Goal: Task Accomplishment & Management: Complete application form

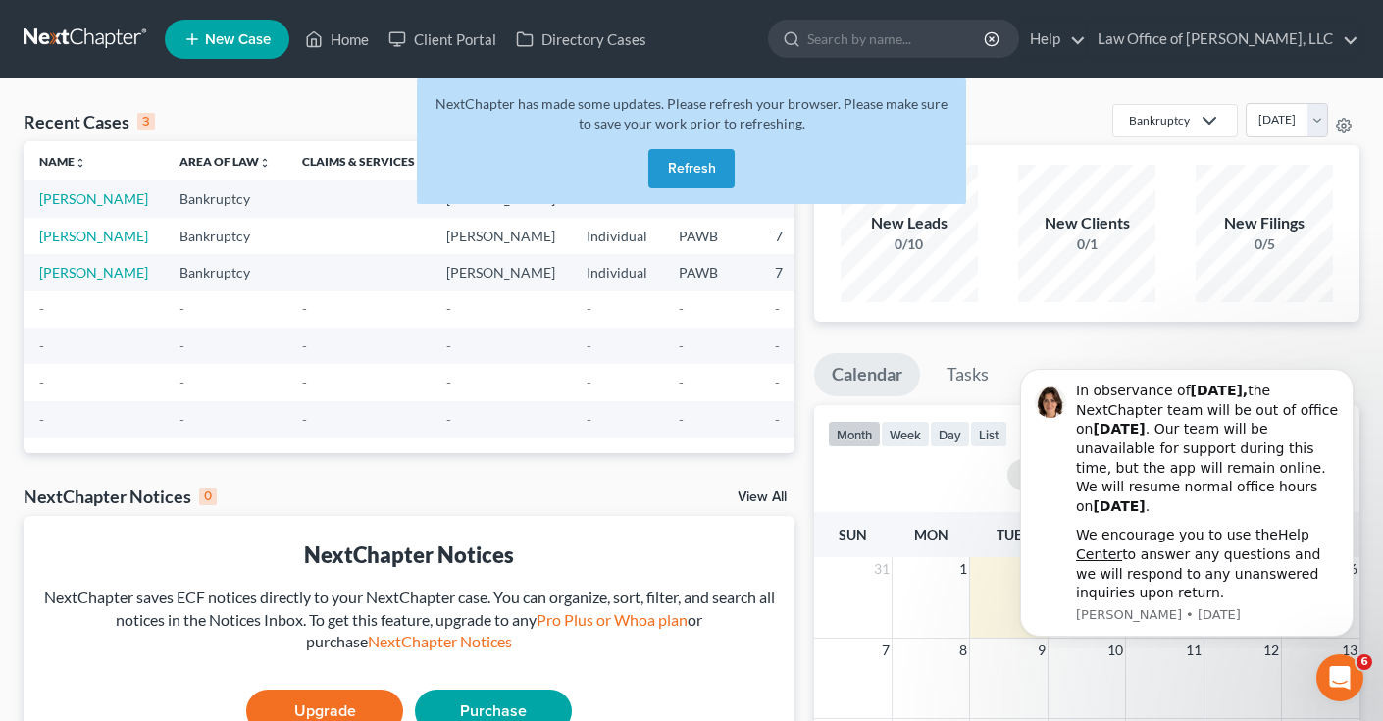
click at [704, 167] on button "Refresh" at bounding box center [691, 168] width 86 height 39
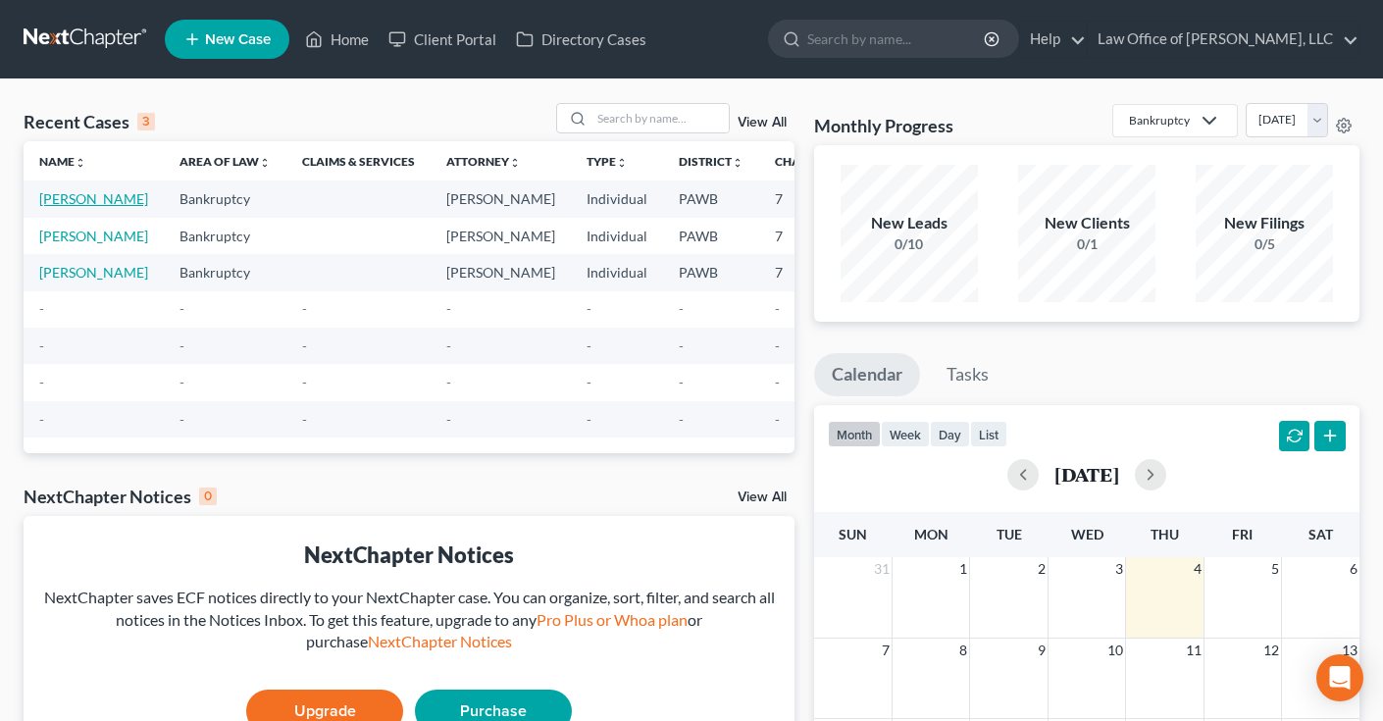
click at [64, 207] on link "[PERSON_NAME]" at bounding box center [93, 198] width 109 height 17
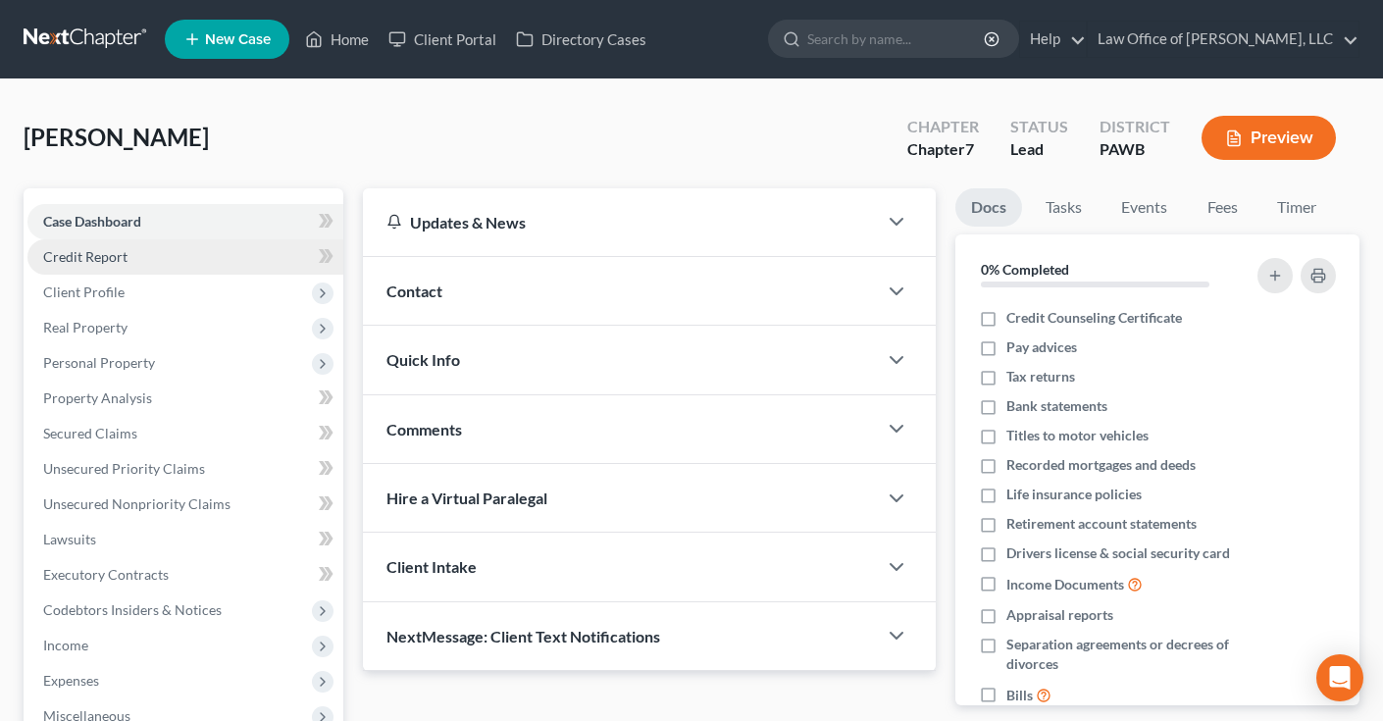
click at [109, 260] on span "Credit Report" at bounding box center [85, 256] width 84 height 17
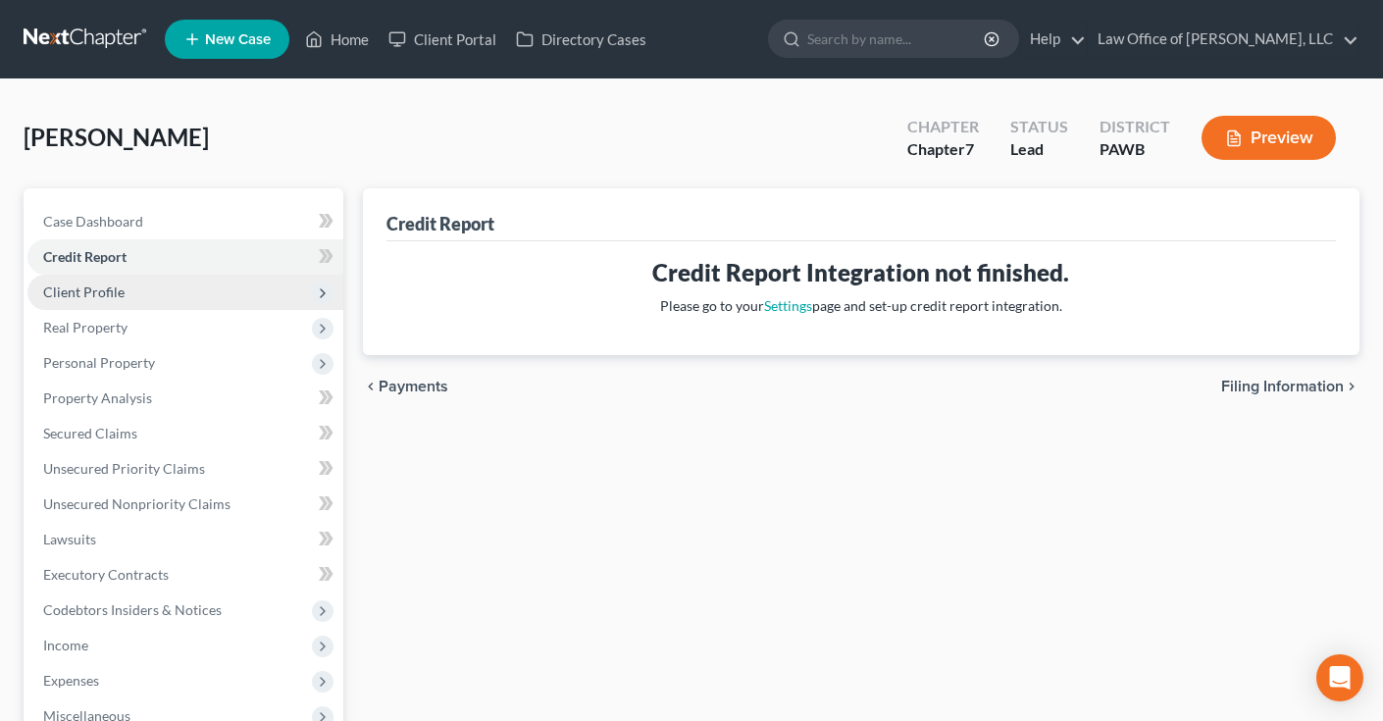
click at [115, 284] on span "Client Profile" at bounding box center [83, 292] width 81 height 17
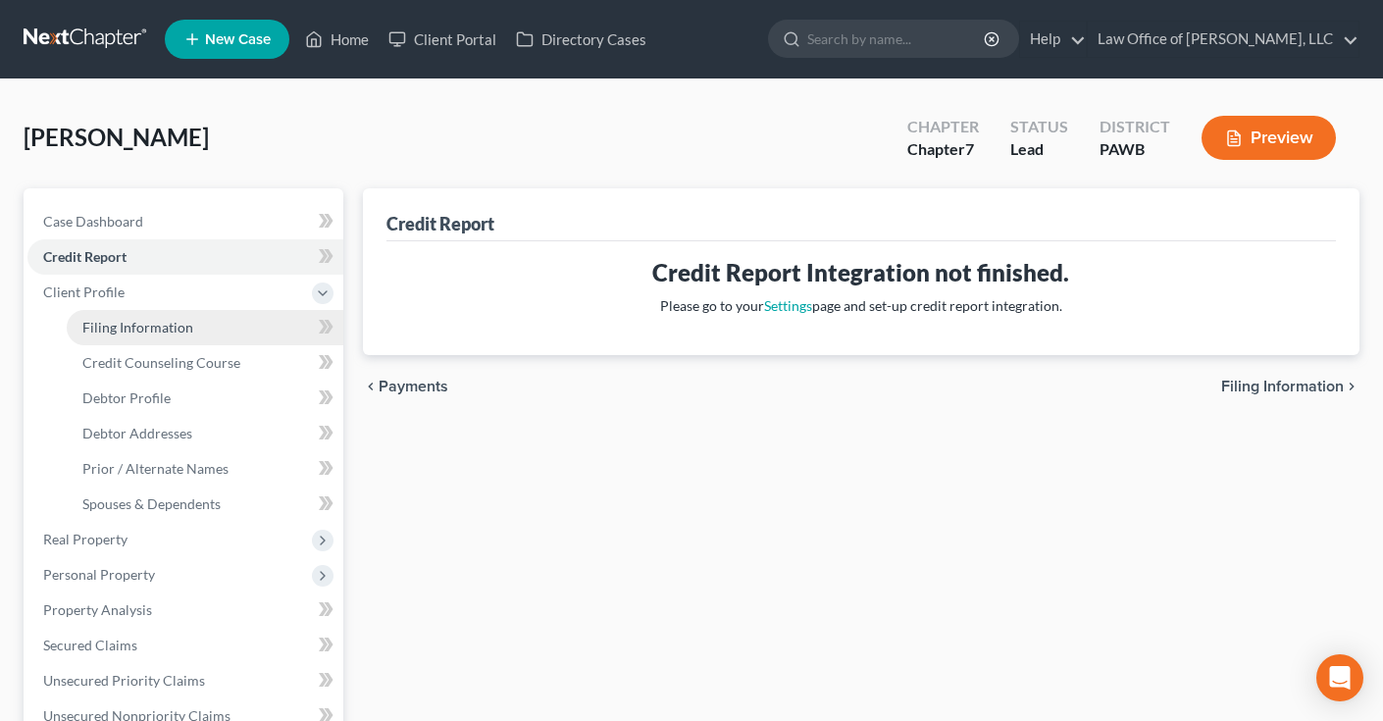
click at [148, 331] on span "Filing Information" at bounding box center [137, 327] width 111 height 17
select select "1"
select select "0"
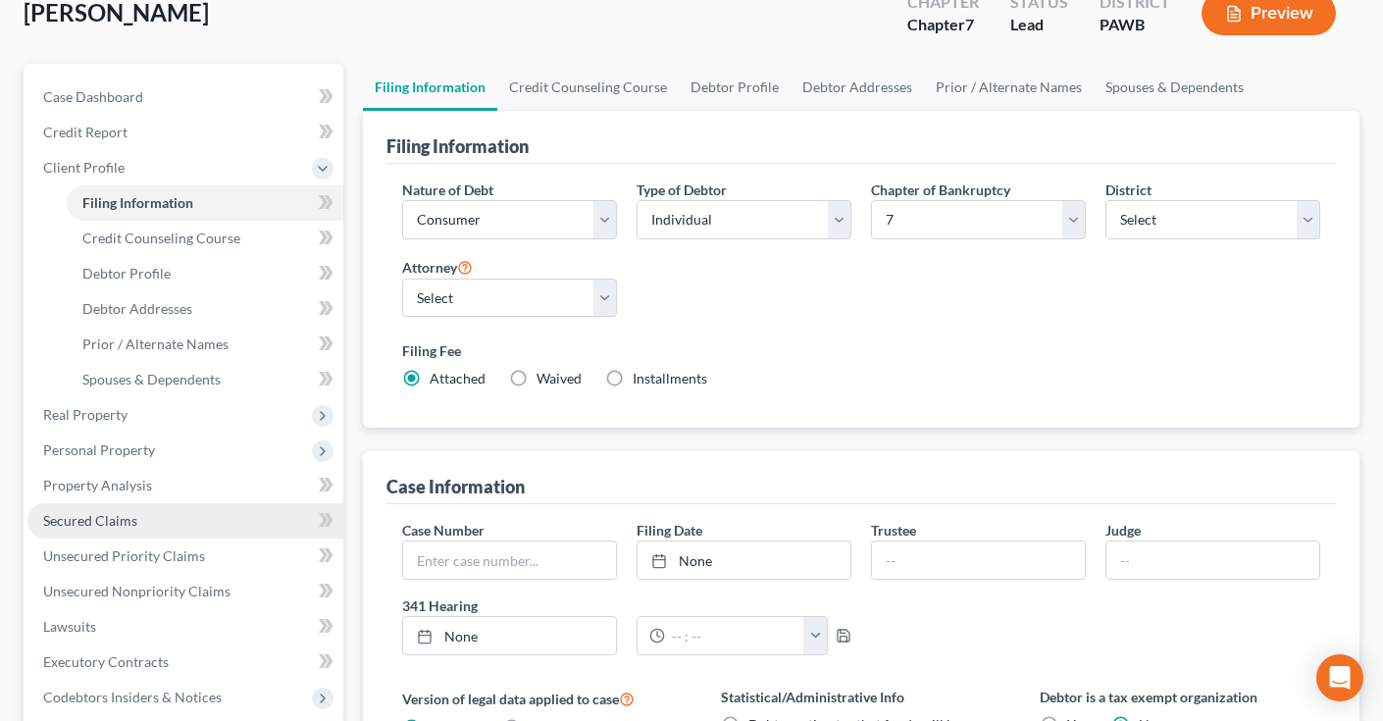
scroll to position [75, 0]
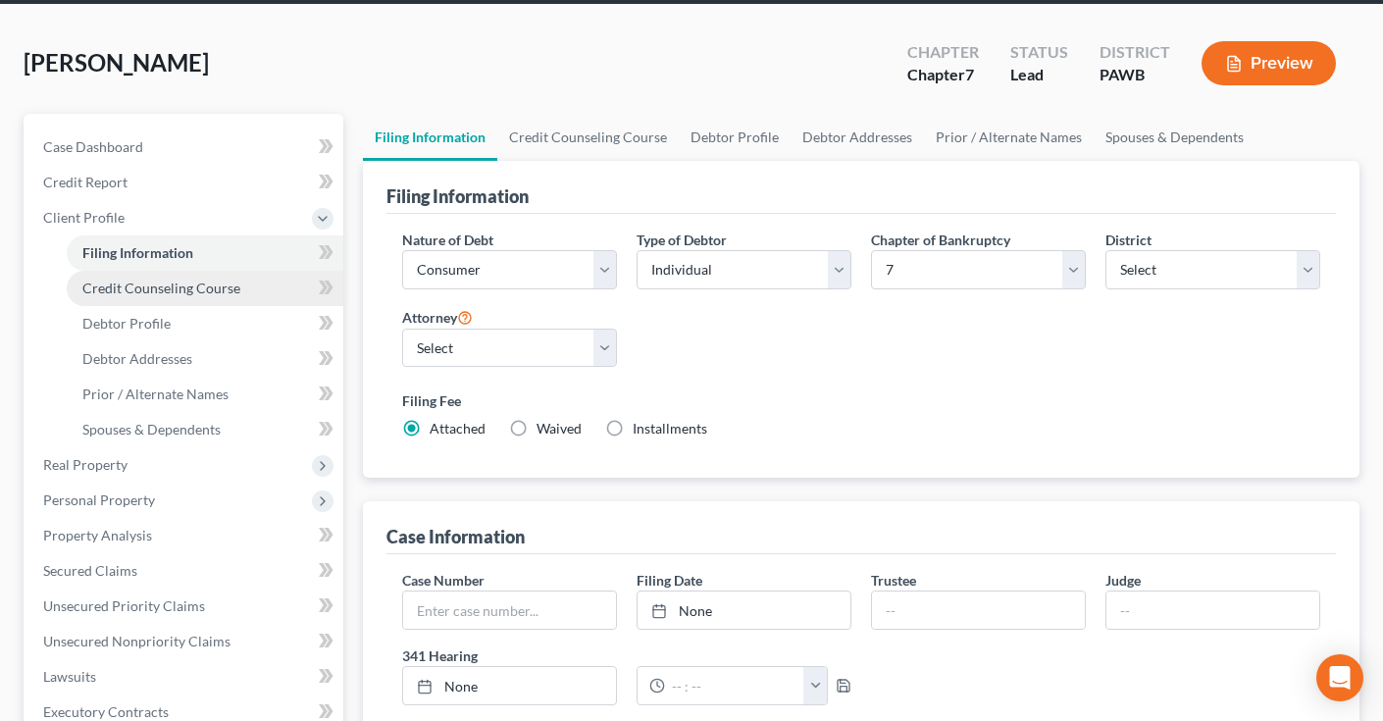
click at [163, 289] on span "Credit Counseling Course" at bounding box center [161, 288] width 158 height 17
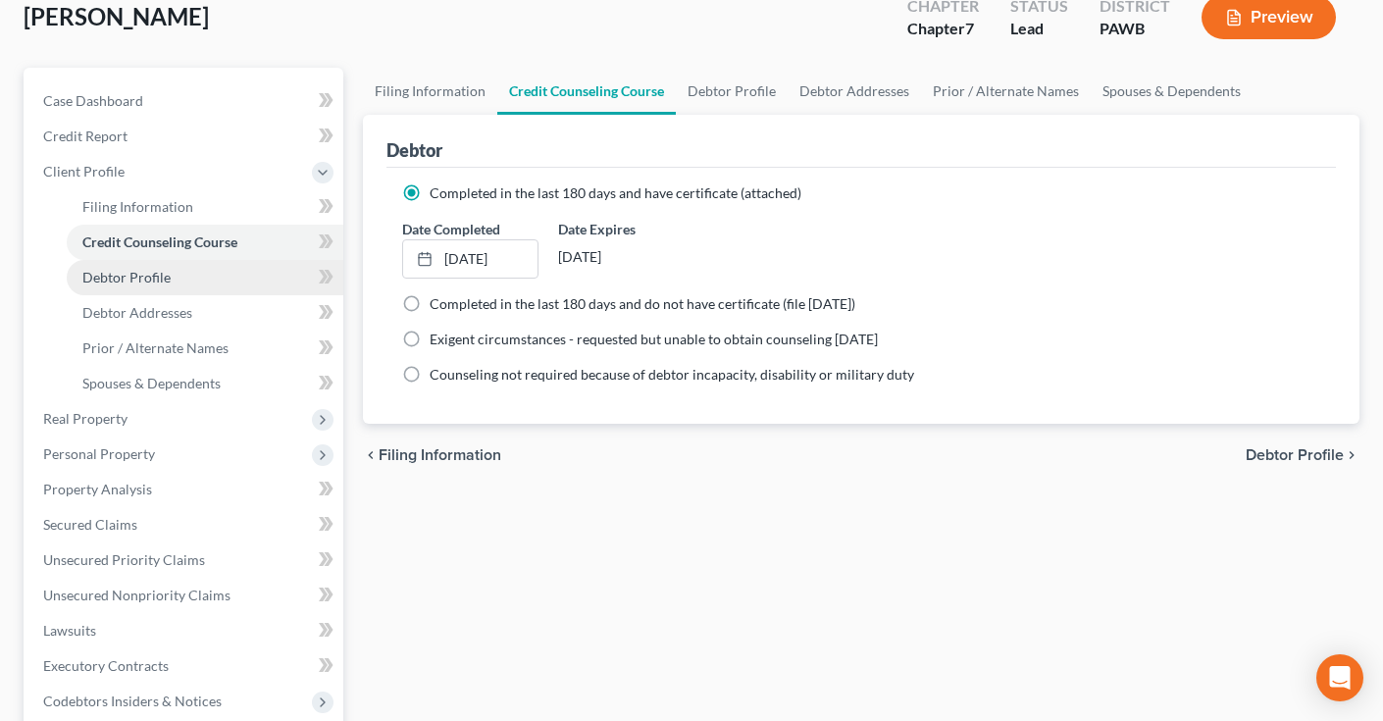
scroll to position [125, 0]
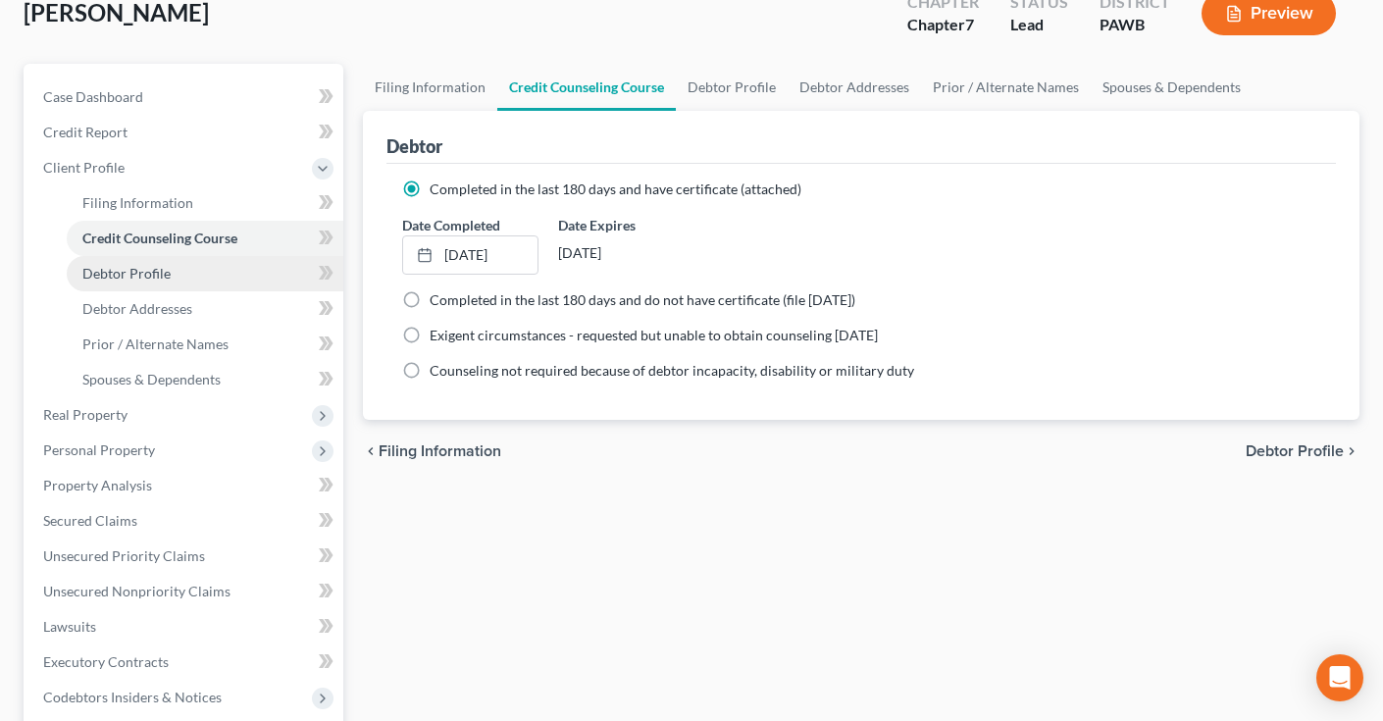
click at [144, 278] on span "Debtor Profile" at bounding box center [126, 273] width 88 height 17
select select "0"
select select "2"
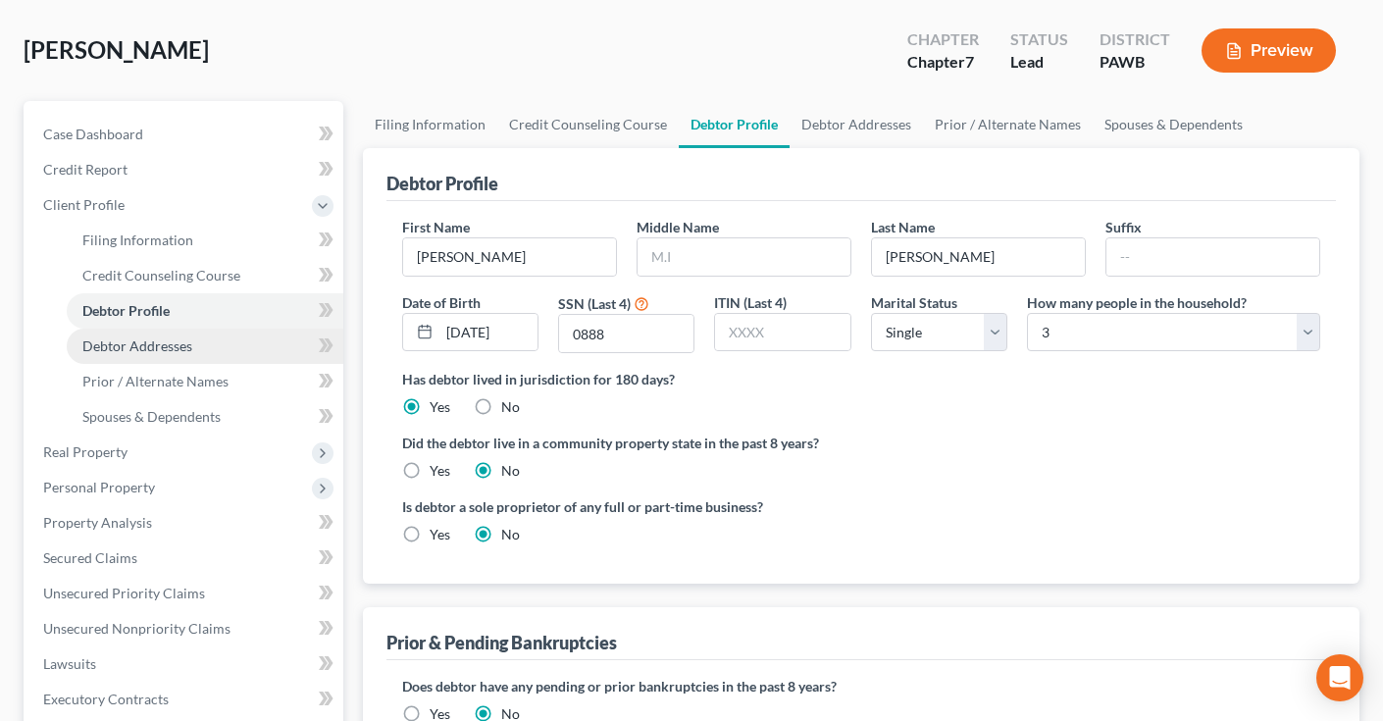
scroll to position [91, 0]
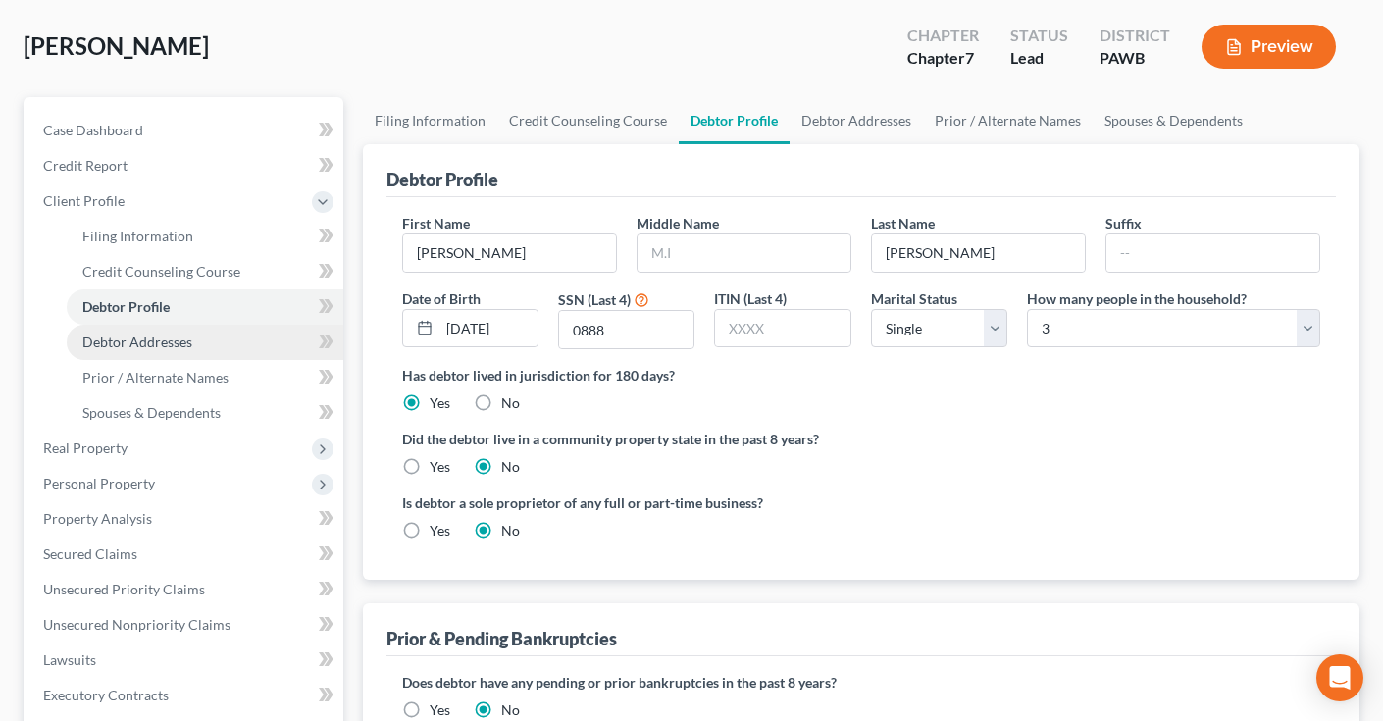
click at [166, 344] on span "Debtor Addresses" at bounding box center [137, 342] width 110 height 17
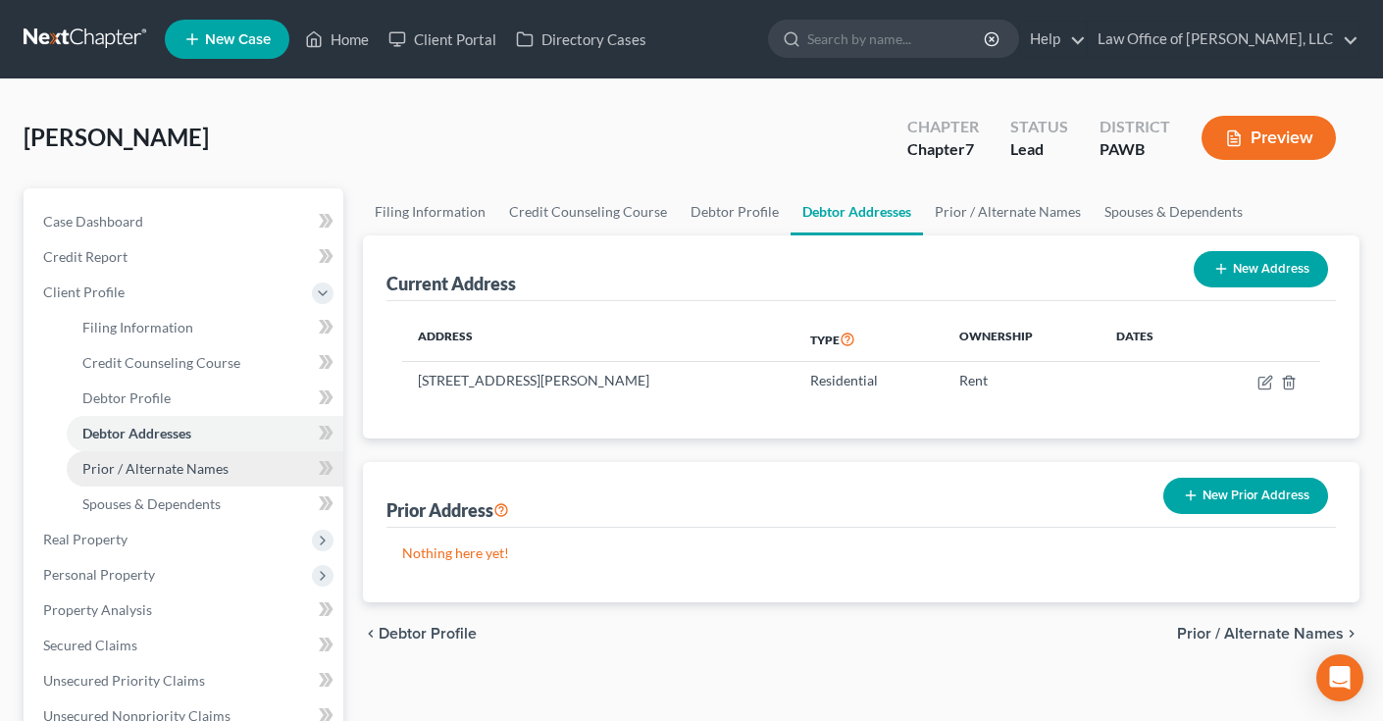
click at [161, 472] on span "Prior / Alternate Names" at bounding box center [155, 468] width 146 height 17
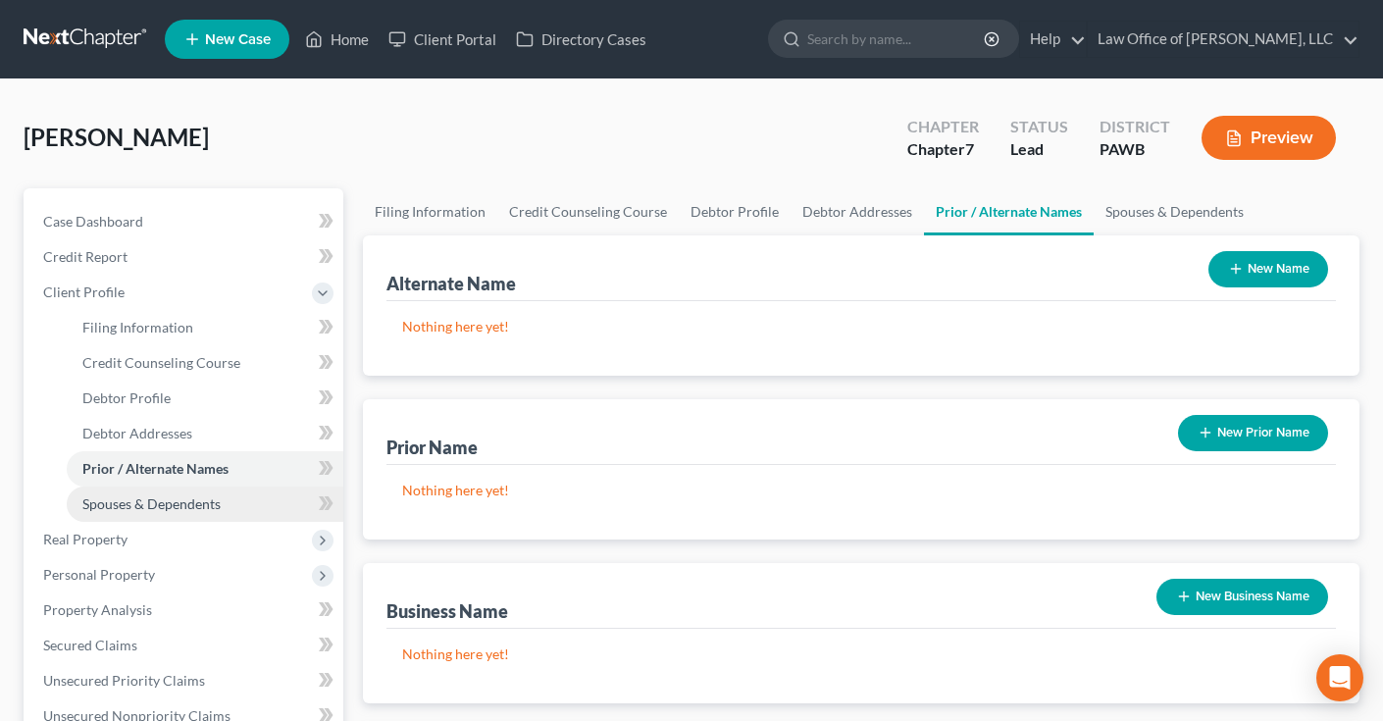
click at [162, 506] on span "Spouses & Dependents" at bounding box center [151, 503] width 138 height 17
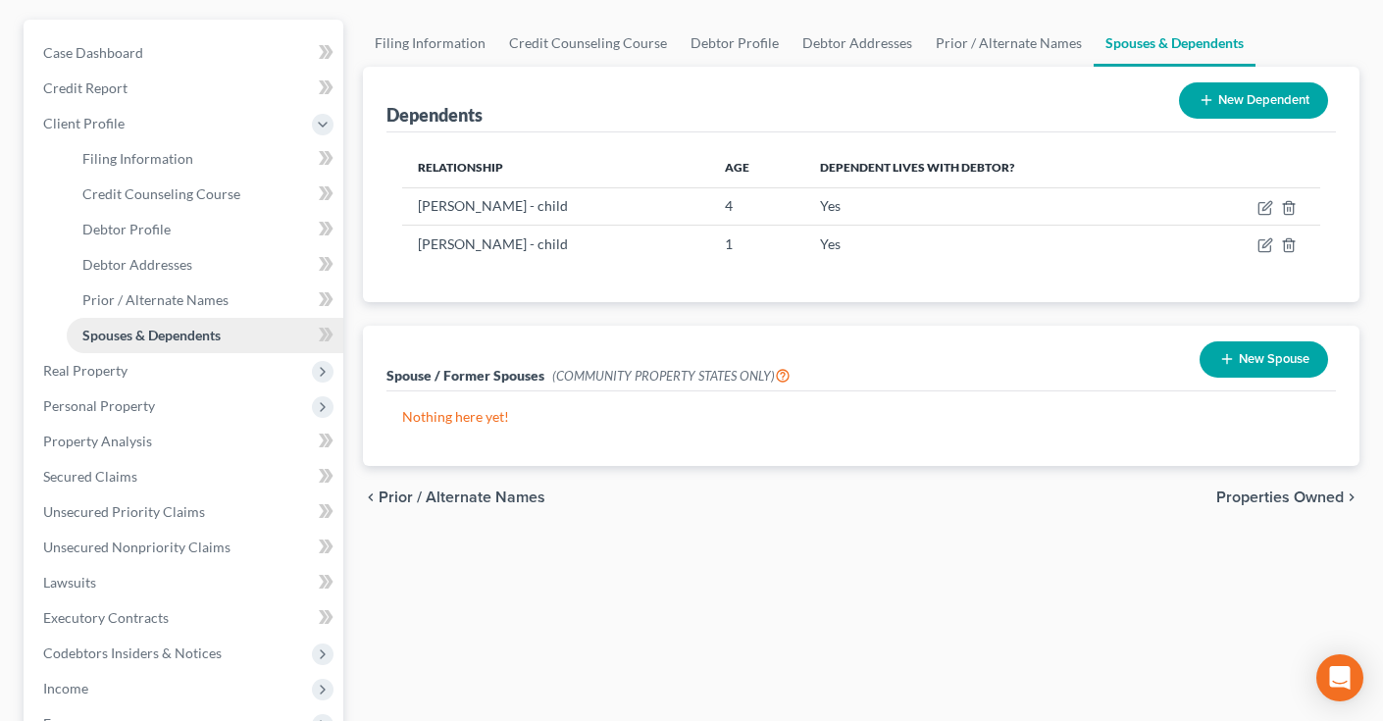
scroll to position [184, 0]
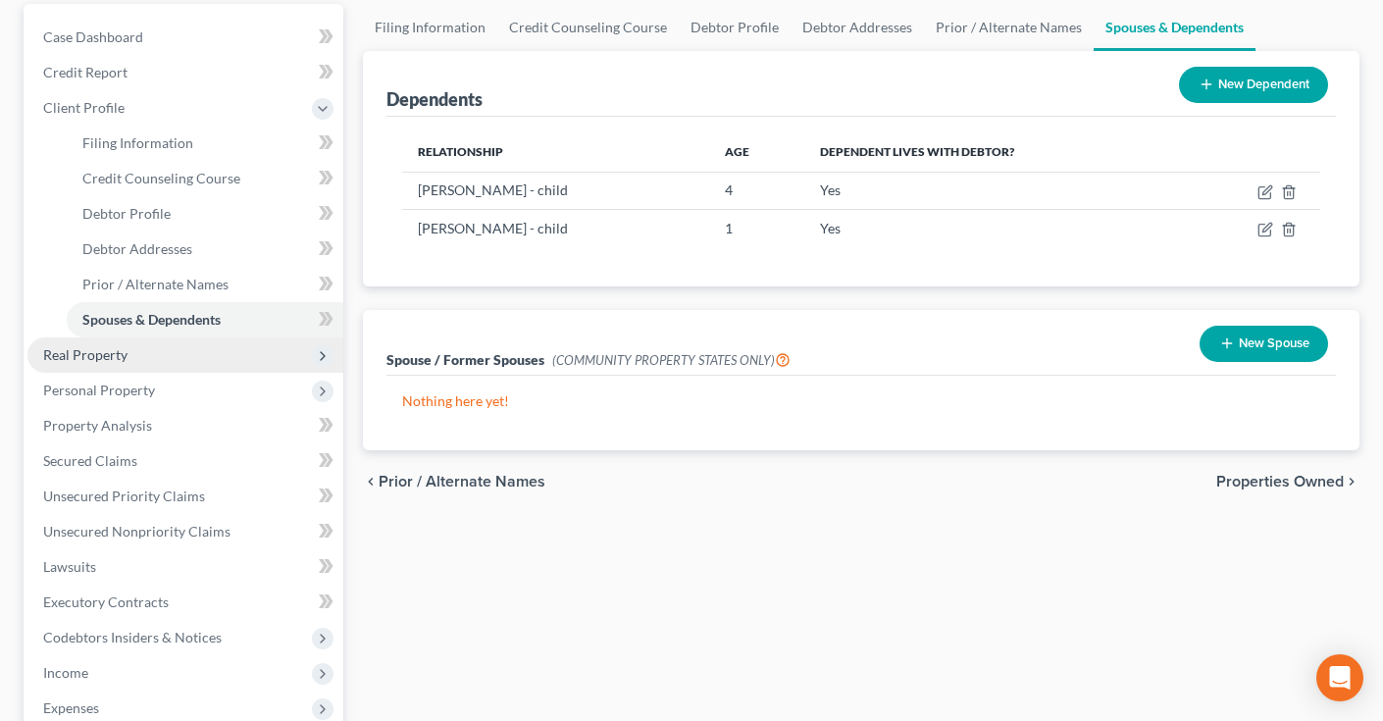
click at [100, 355] on span "Real Property" at bounding box center [85, 354] width 84 height 17
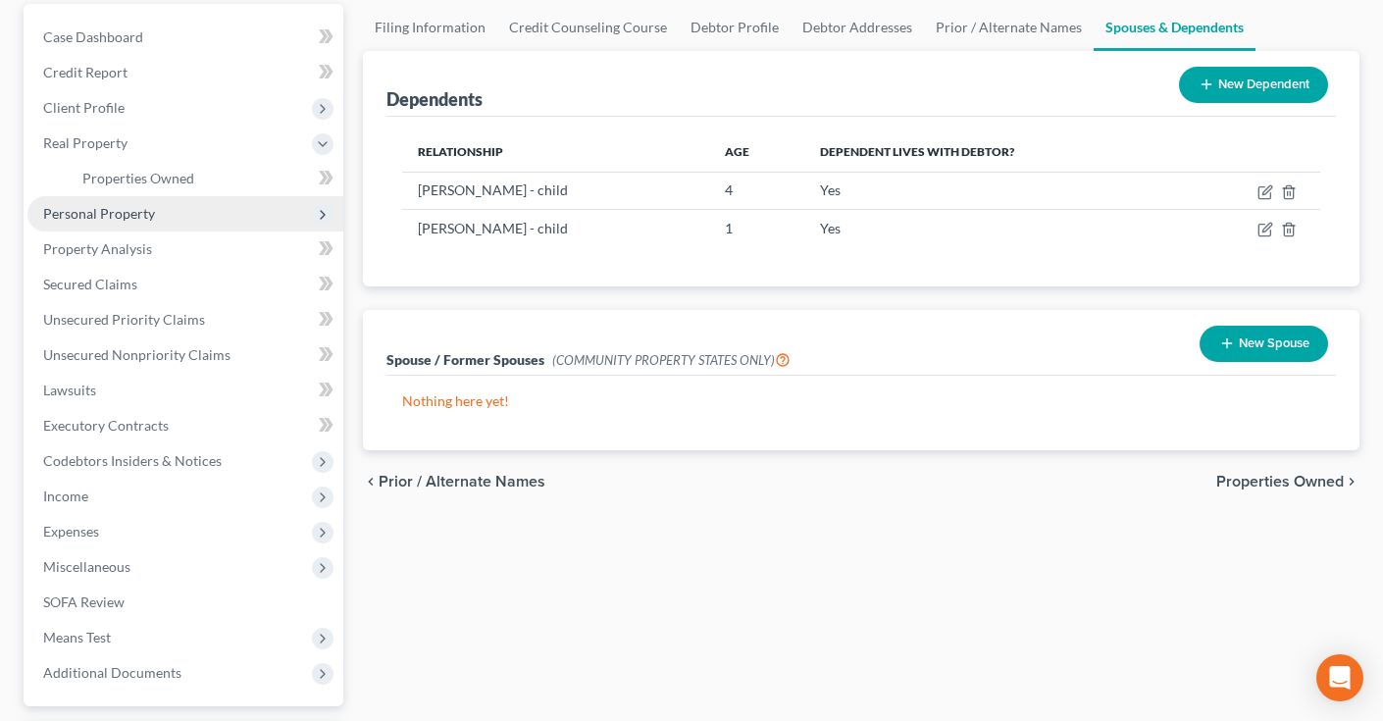
click at [140, 218] on span "Personal Property" at bounding box center [99, 213] width 112 height 17
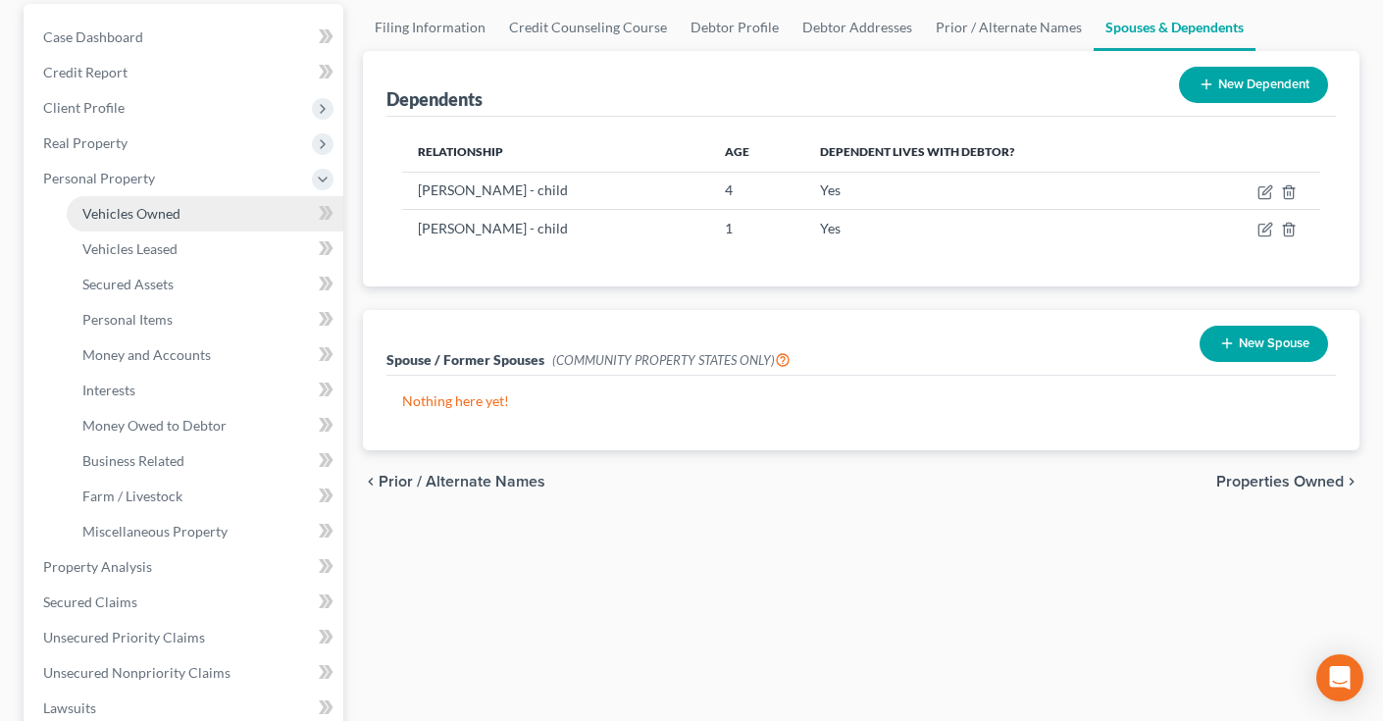
click at [143, 215] on span "Vehicles Owned" at bounding box center [131, 213] width 98 height 17
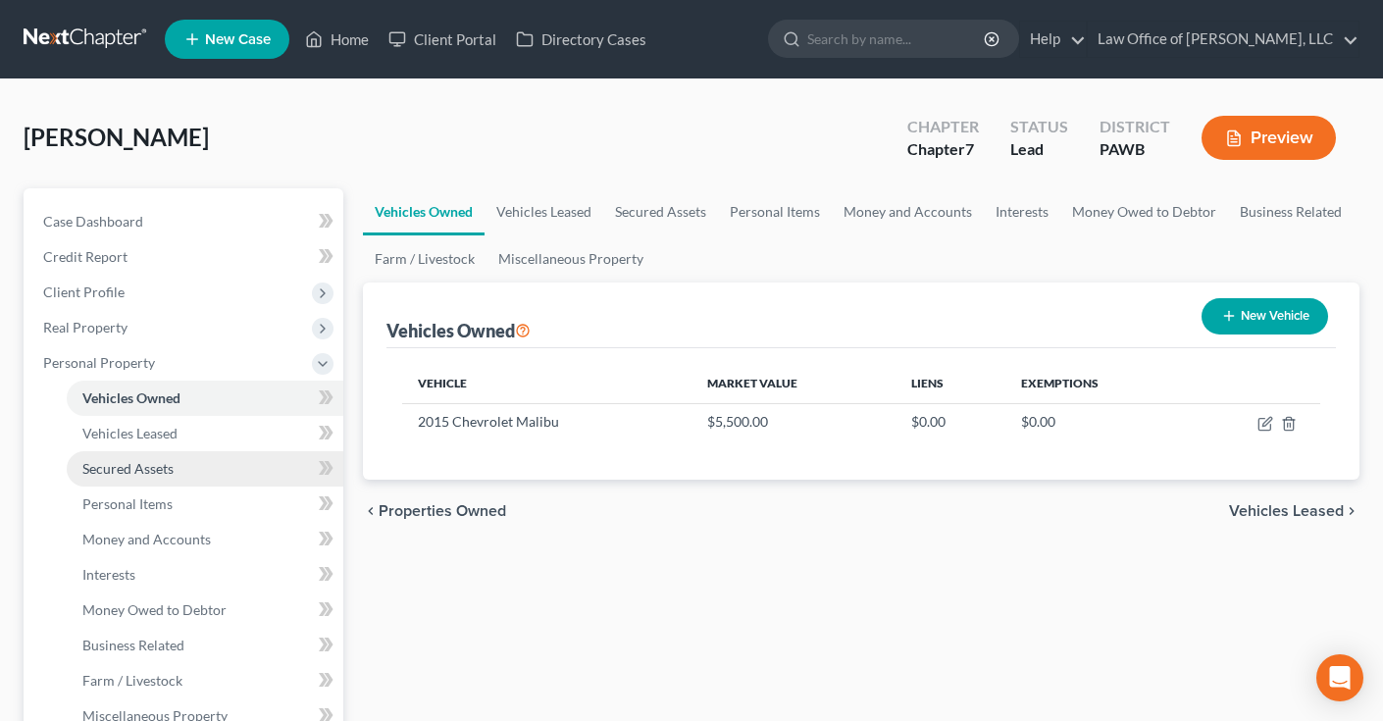
click at [154, 473] on span "Secured Assets" at bounding box center [127, 468] width 91 height 17
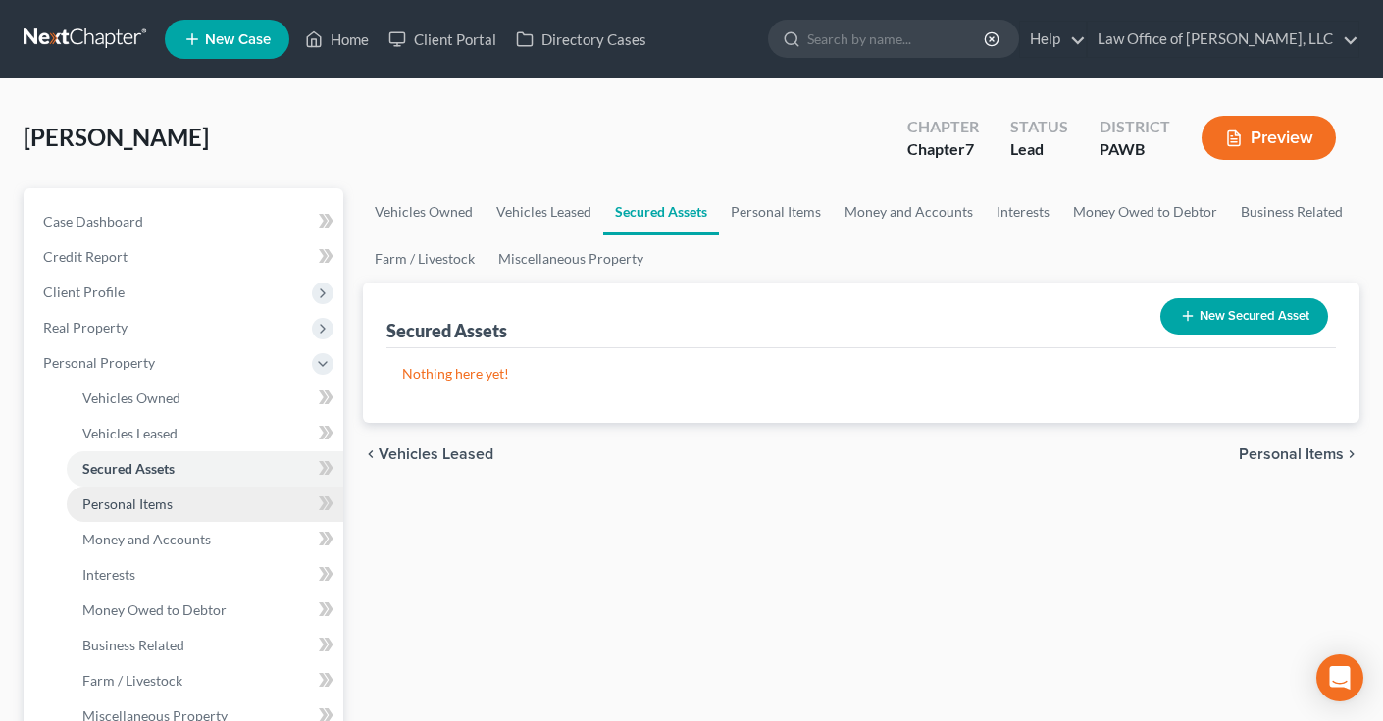
click at [158, 504] on span "Personal Items" at bounding box center [127, 503] width 90 height 17
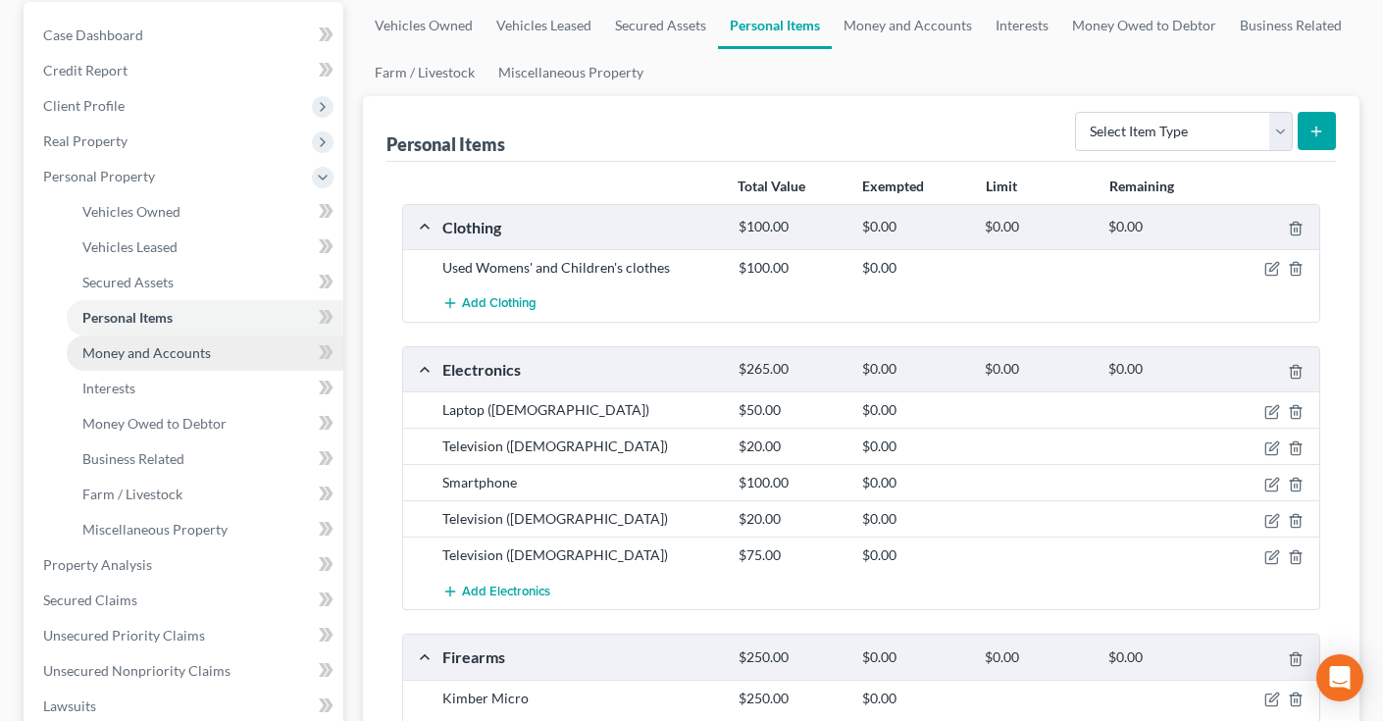
scroll to position [186, 0]
click at [153, 358] on span "Money and Accounts" at bounding box center [146, 352] width 129 height 17
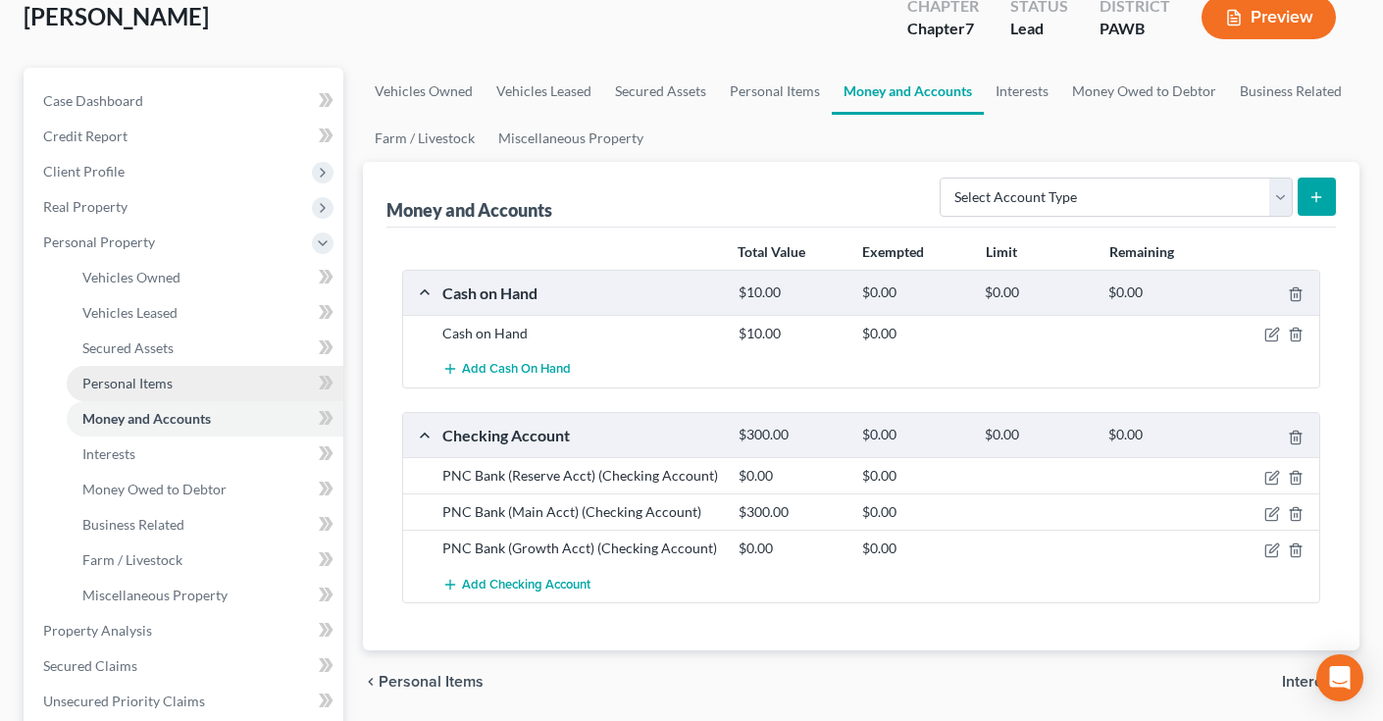
scroll to position [211, 0]
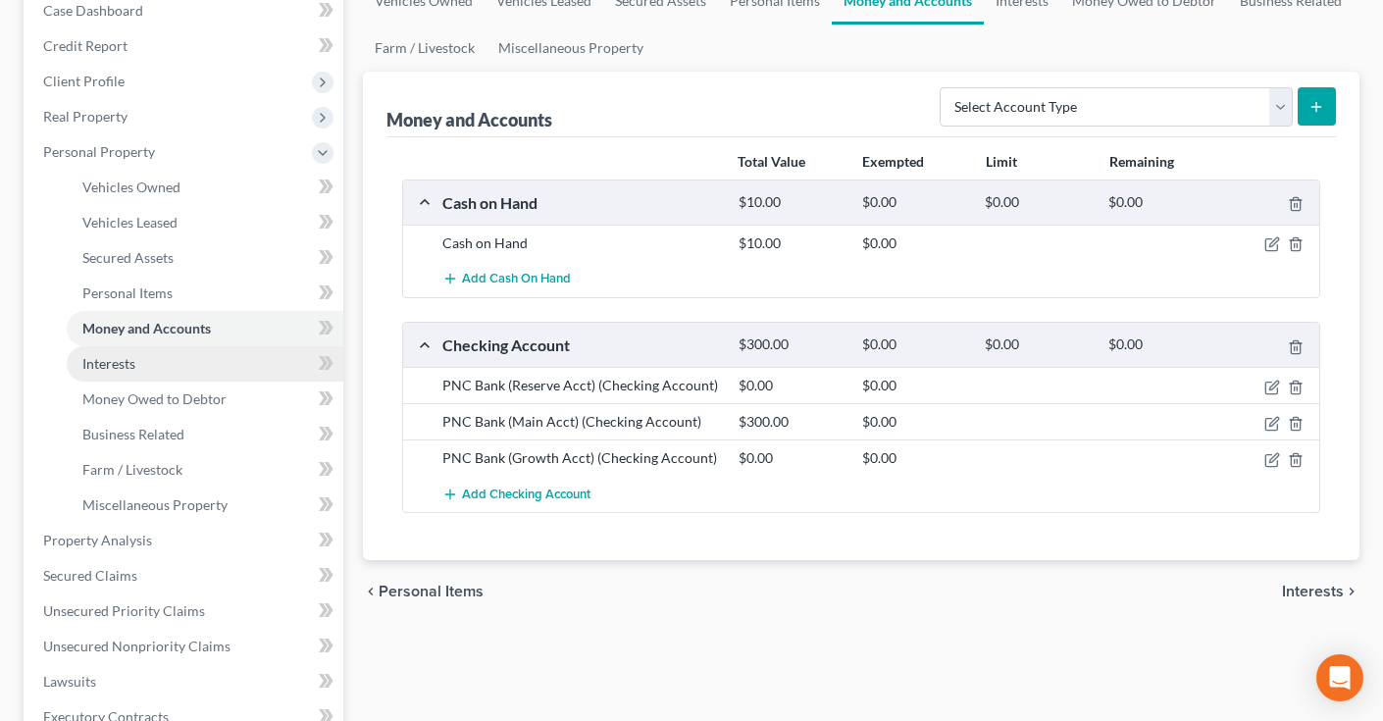
click at [122, 359] on span "Interests" at bounding box center [108, 363] width 53 height 17
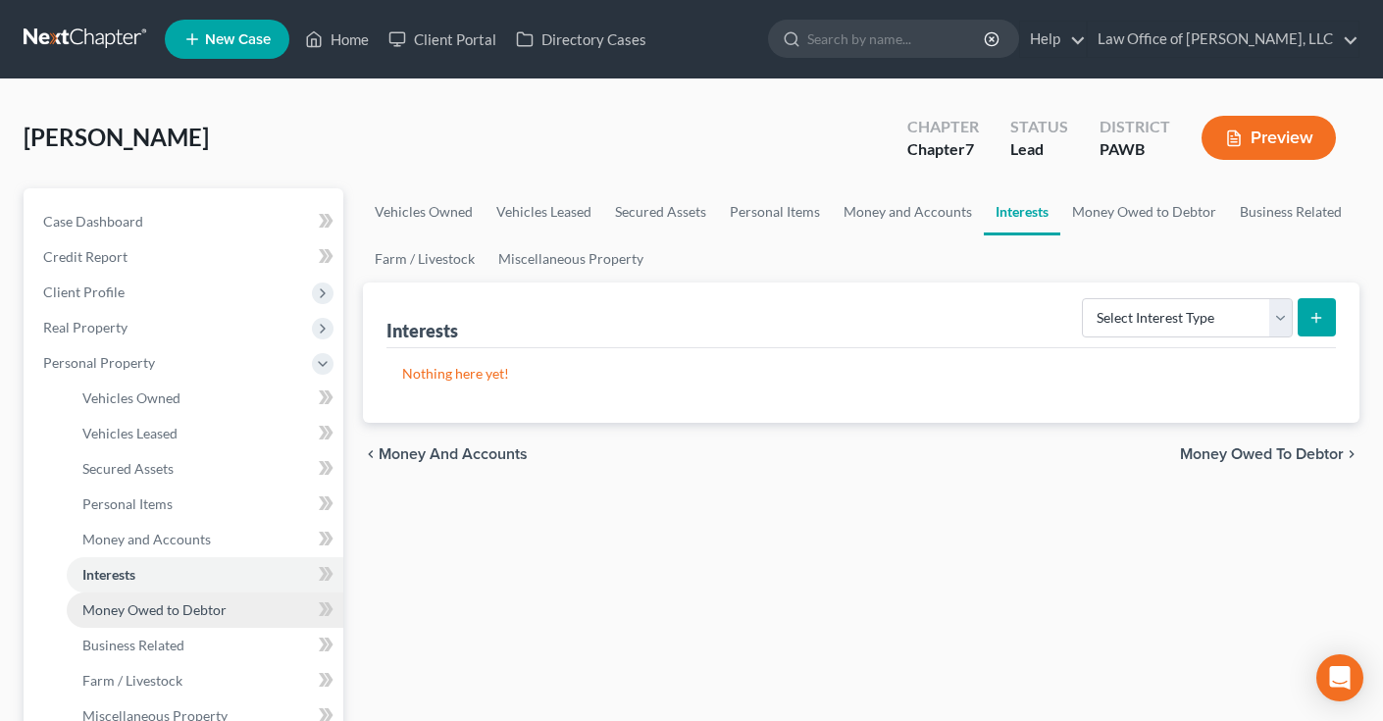
click at [151, 610] on span "Money Owed to Debtor" at bounding box center [154, 609] width 144 height 17
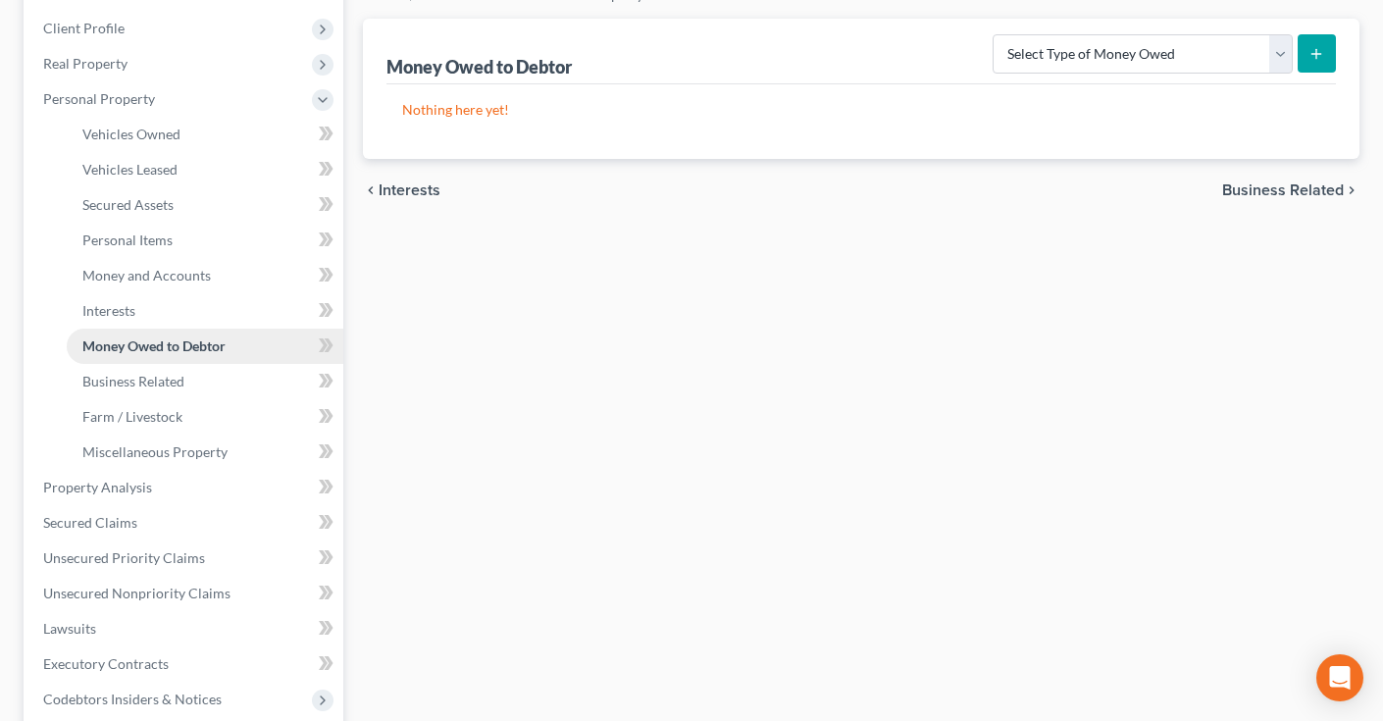
scroll to position [316, 0]
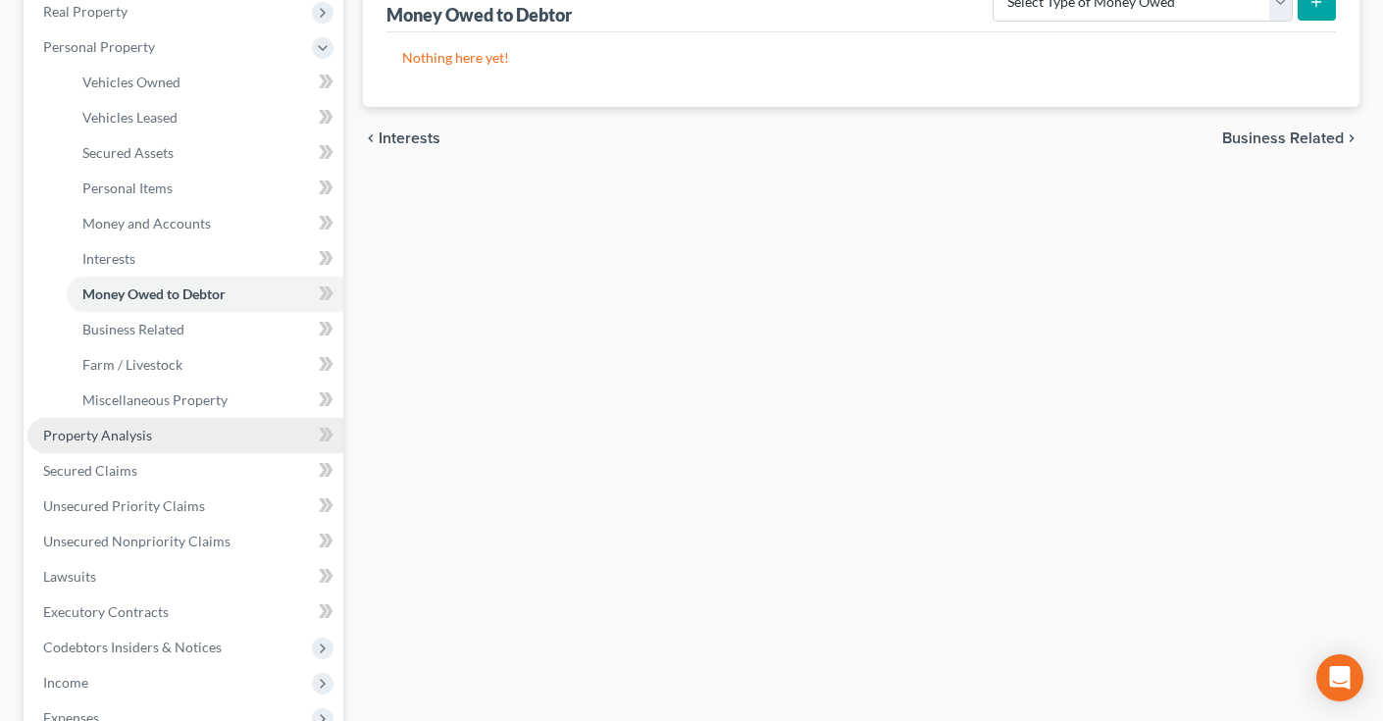
click at [126, 439] on span "Property Analysis" at bounding box center [97, 435] width 109 height 17
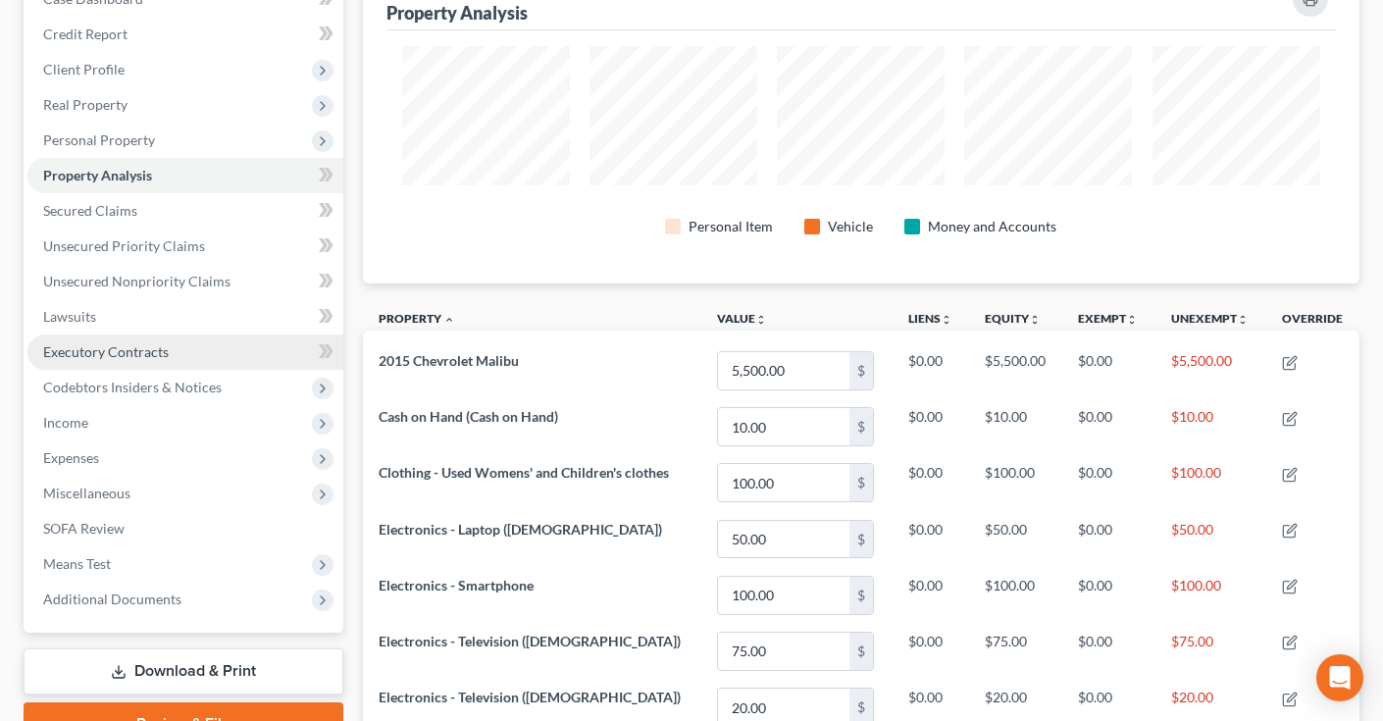
scroll to position [231, 0]
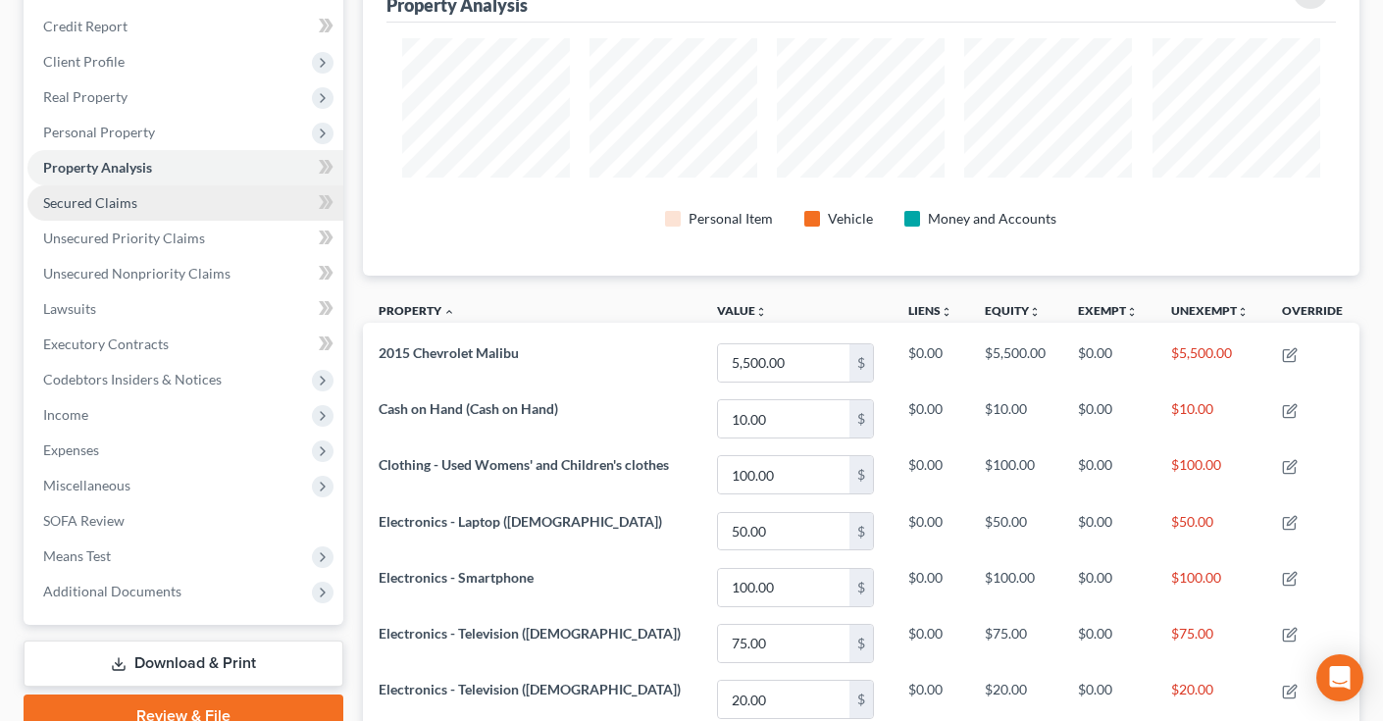
click at [127, 206] on span "Secured Claims" at bounding box center [90, 202] width 94 height 17
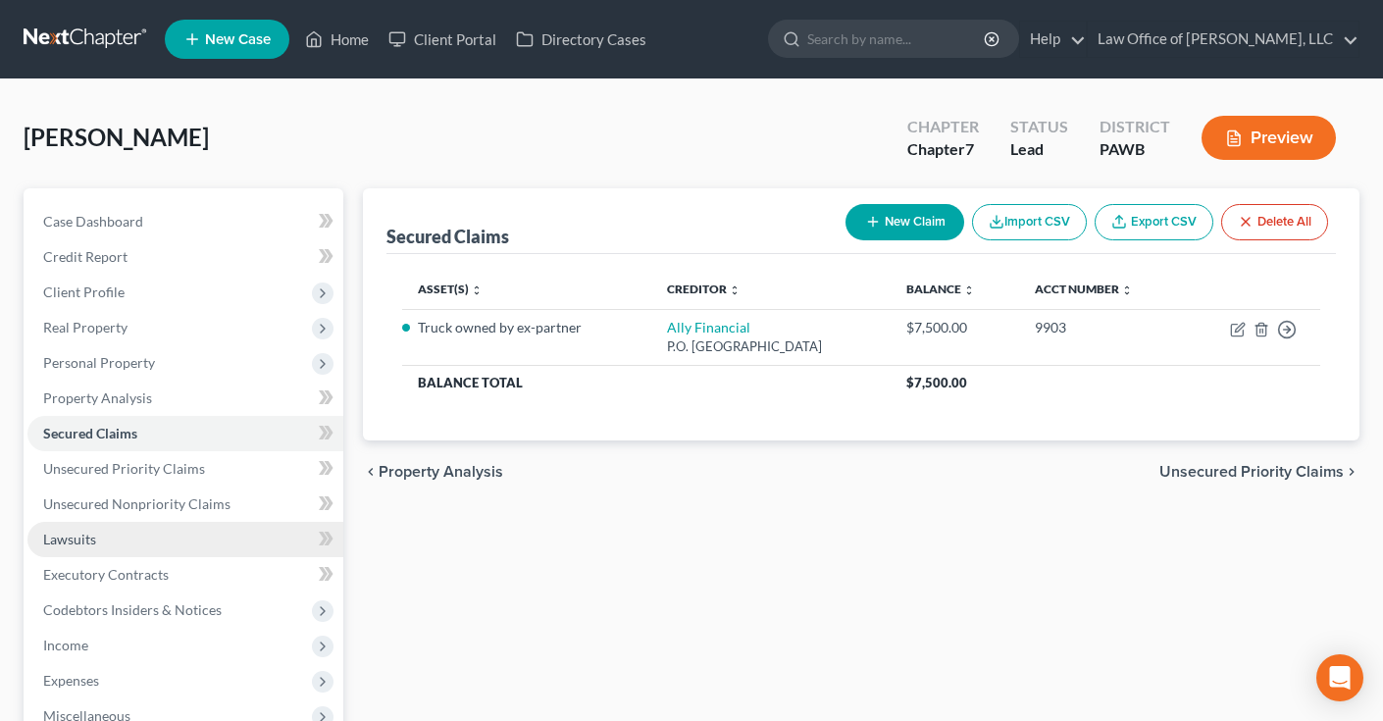
click at [90, 539] on span "Lawsuits" at bounding box center [69, 539] width 53 height 17
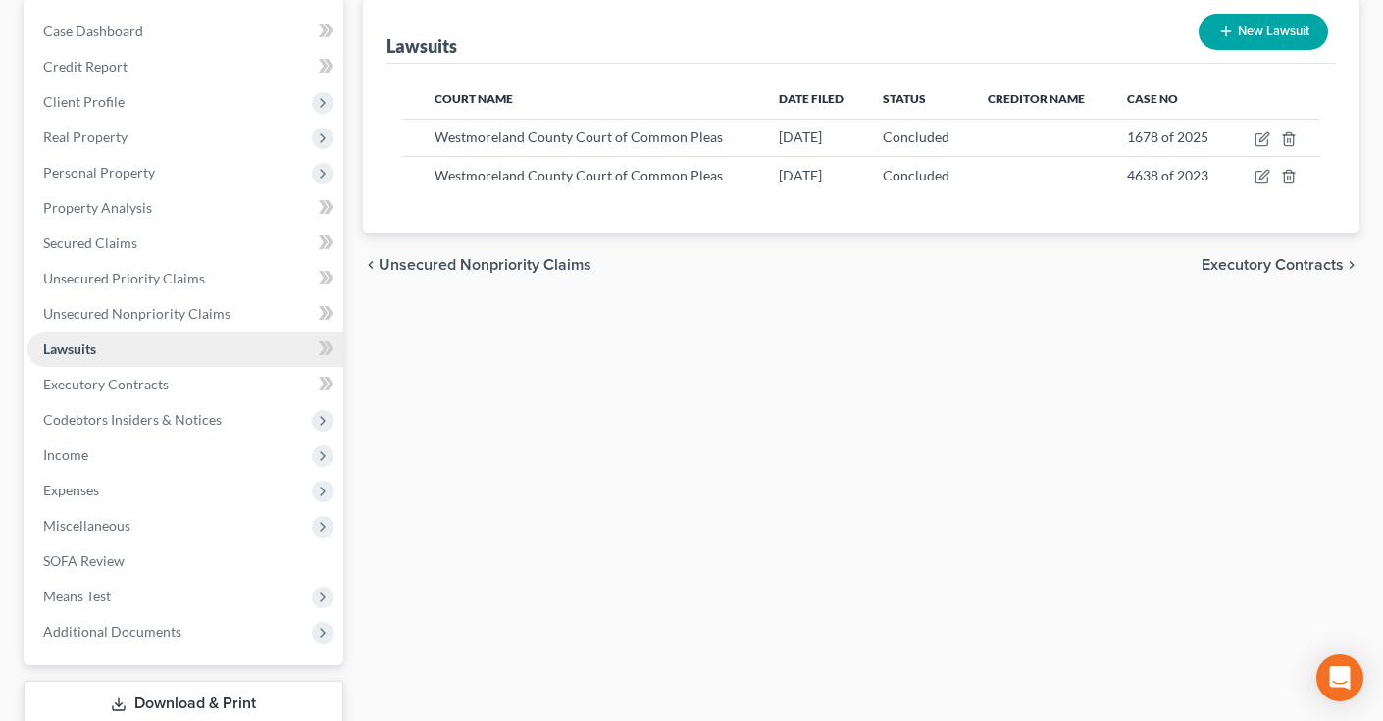
scroll to position [207, 0]
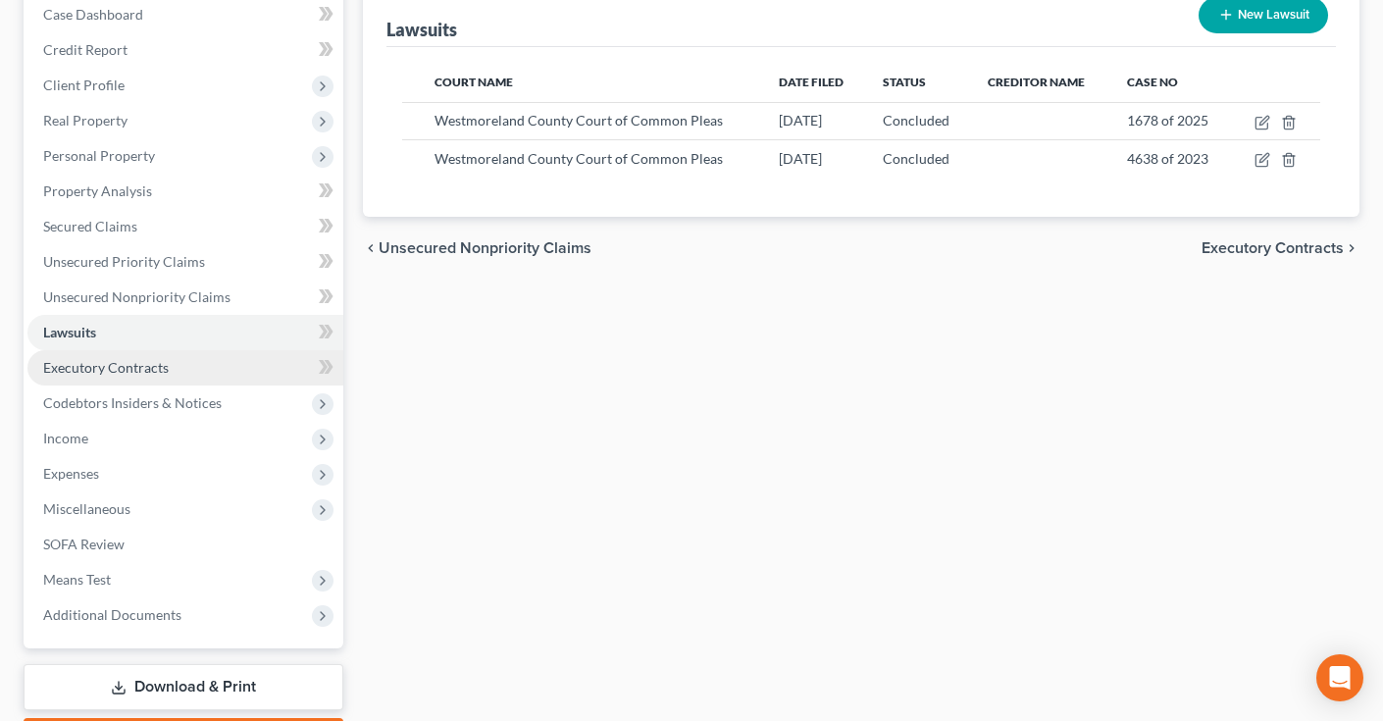
click at [126, 370] on span "Executory Contracts" at bounding box center [106, 367] width 126 height 17
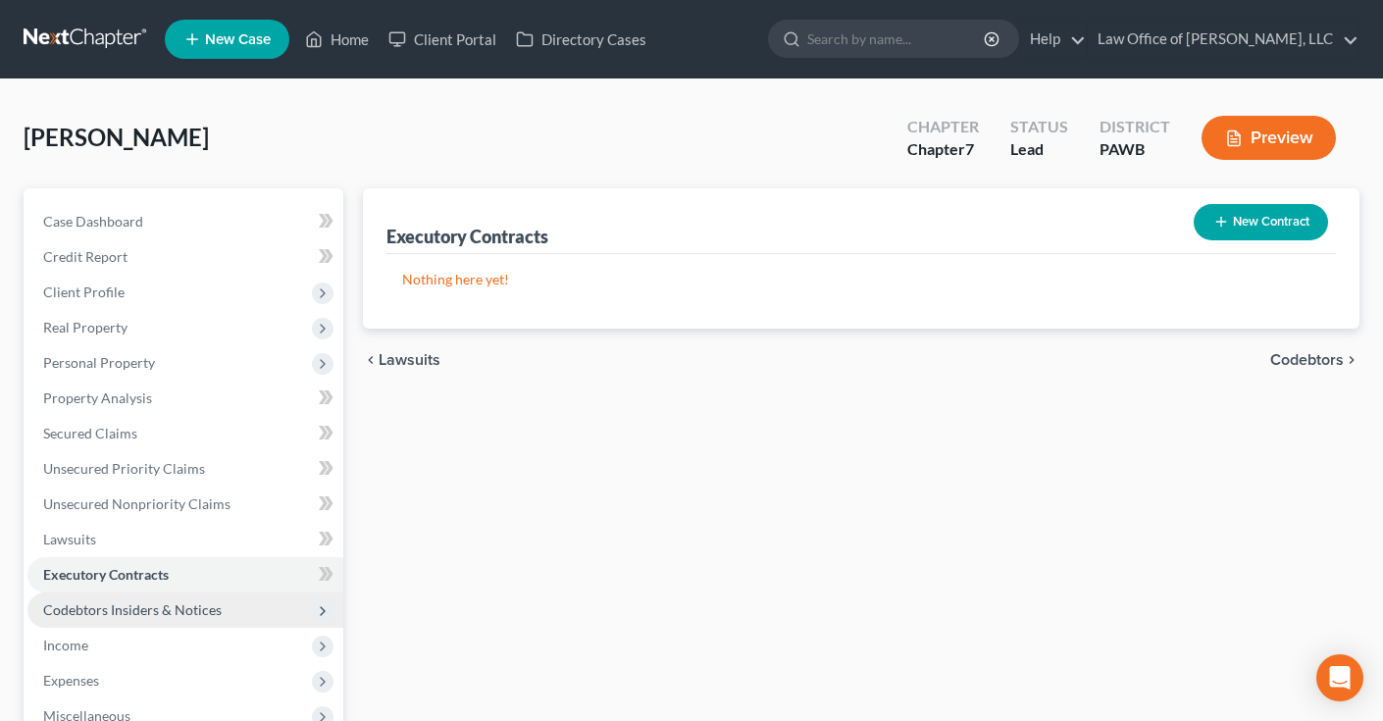
click at [145, 615] on span "Codebtors Insiders & Notices" at bounding box center [132, 609] width 179 height 17
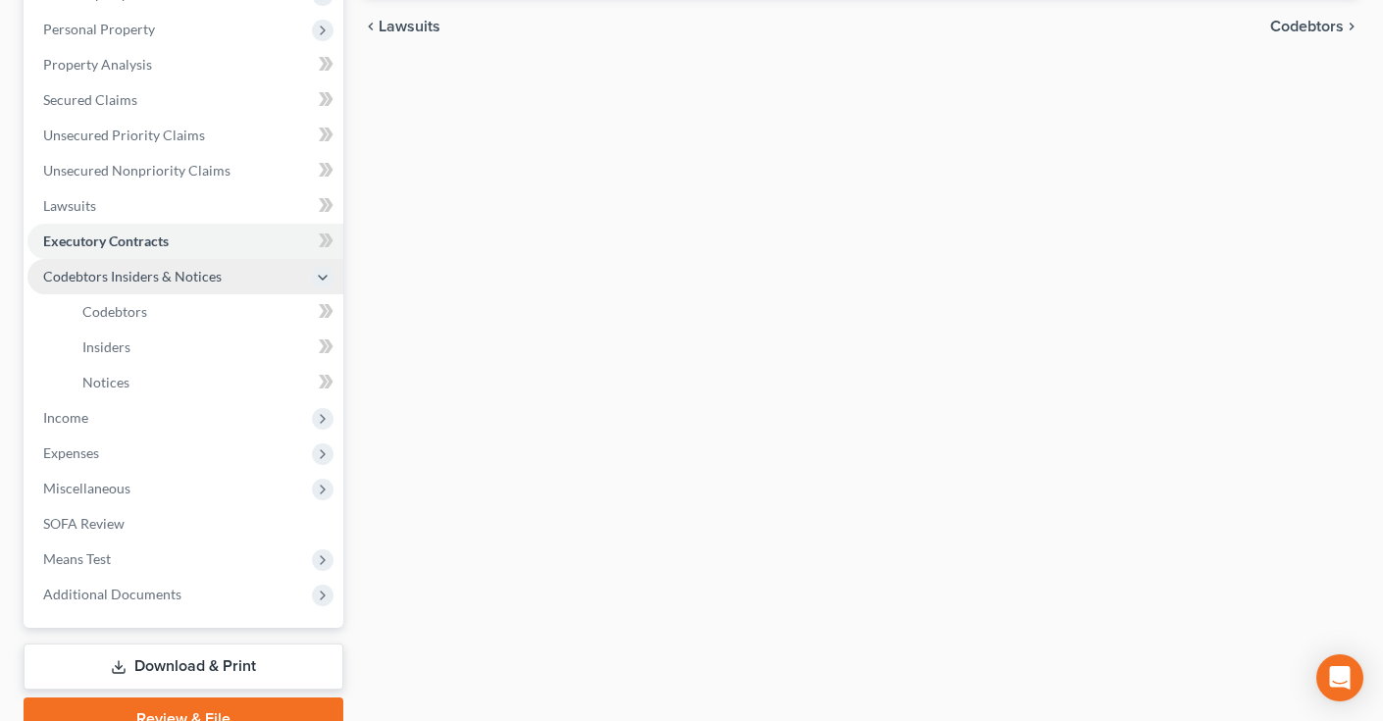
scroll to position [354, 0]
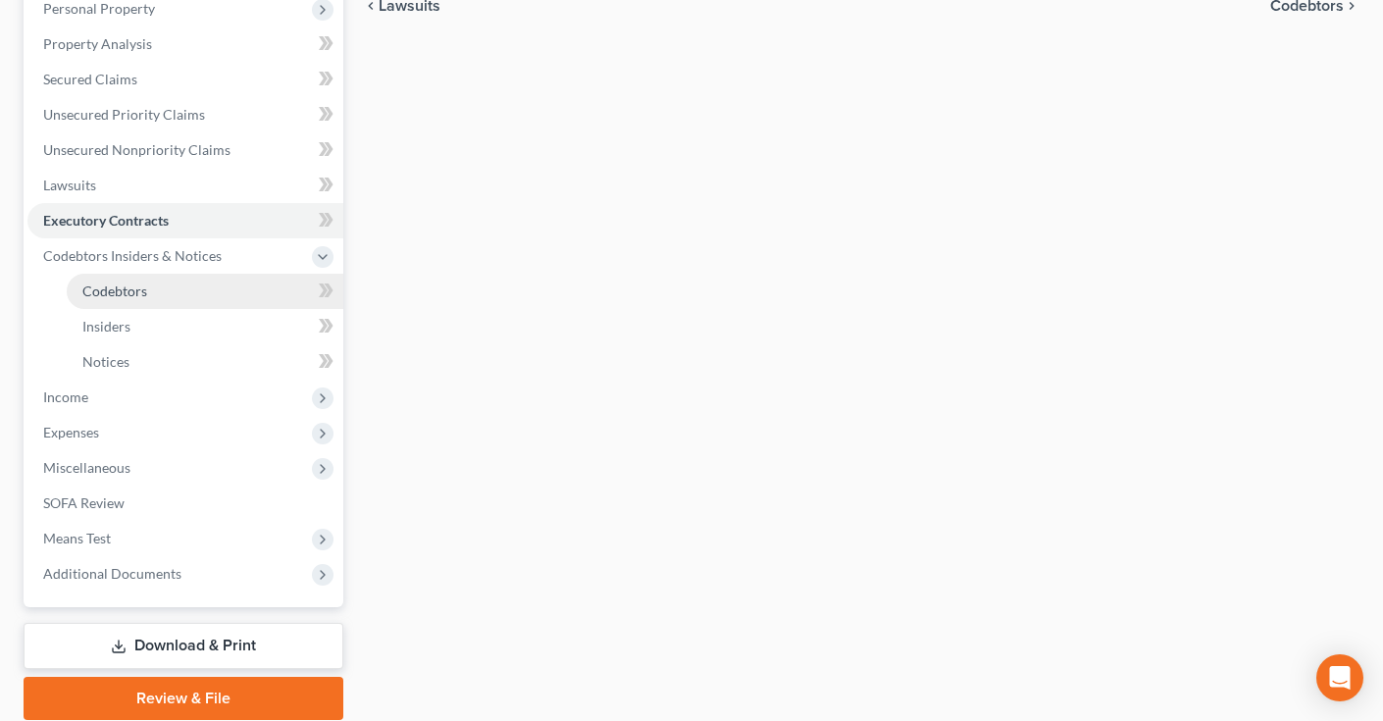
click at [125, 291] on span "Codebtors" at bounding box center [114, 291] width 65 height 17
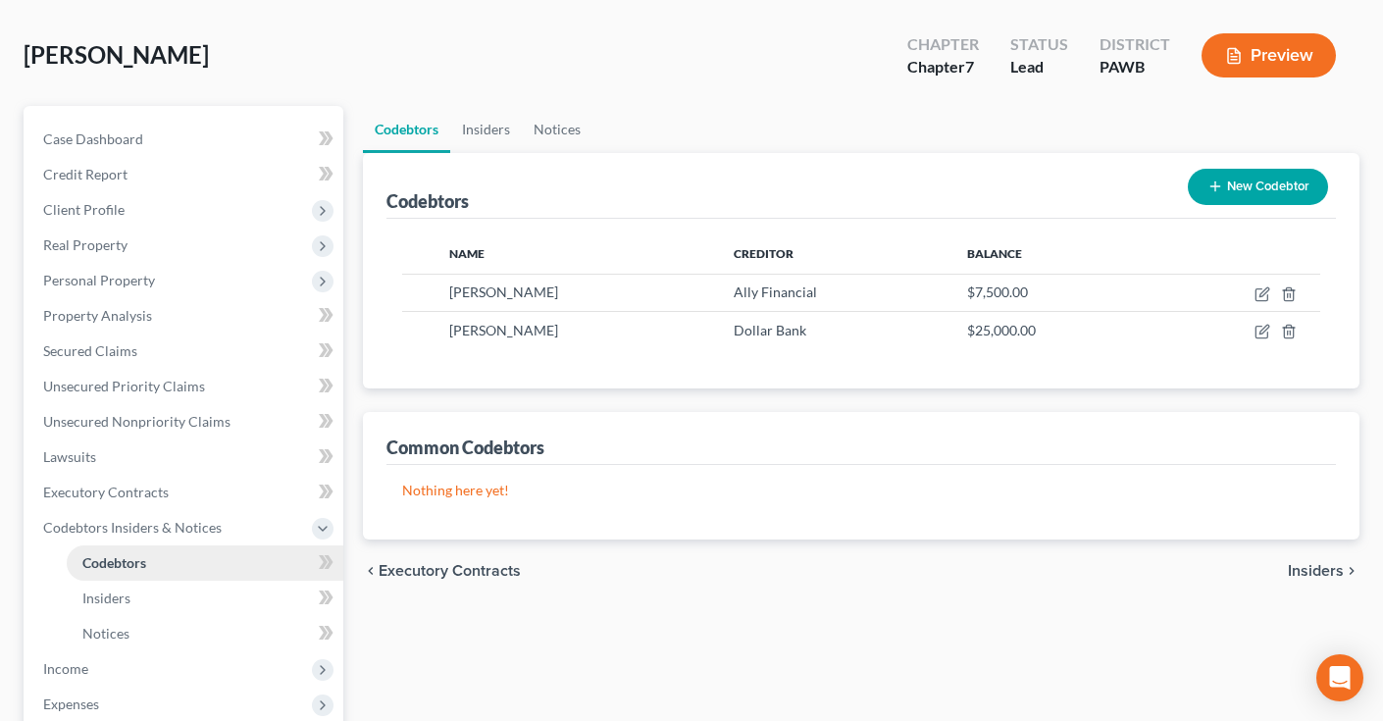
scroll to position [8, 0]
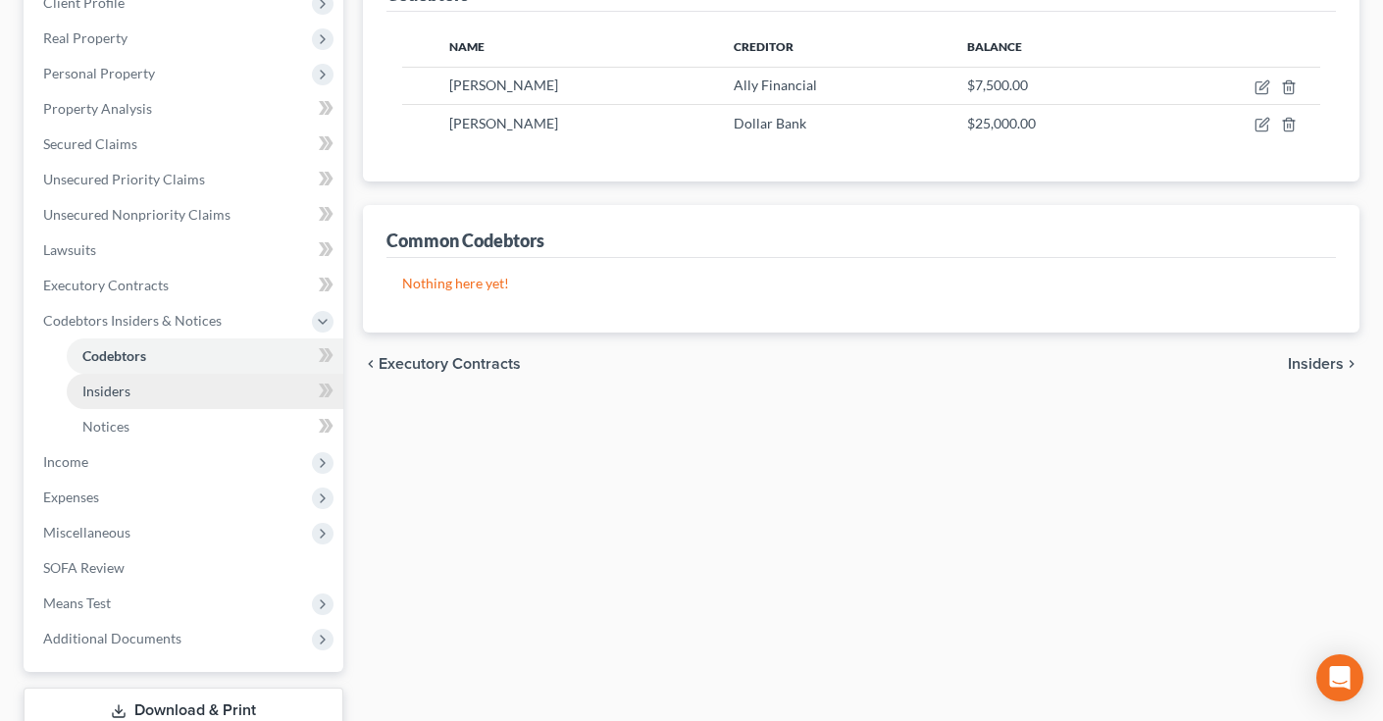
click at [115, 393] on span "Insiders" at bounding box center [106, 391] width 48 height 17
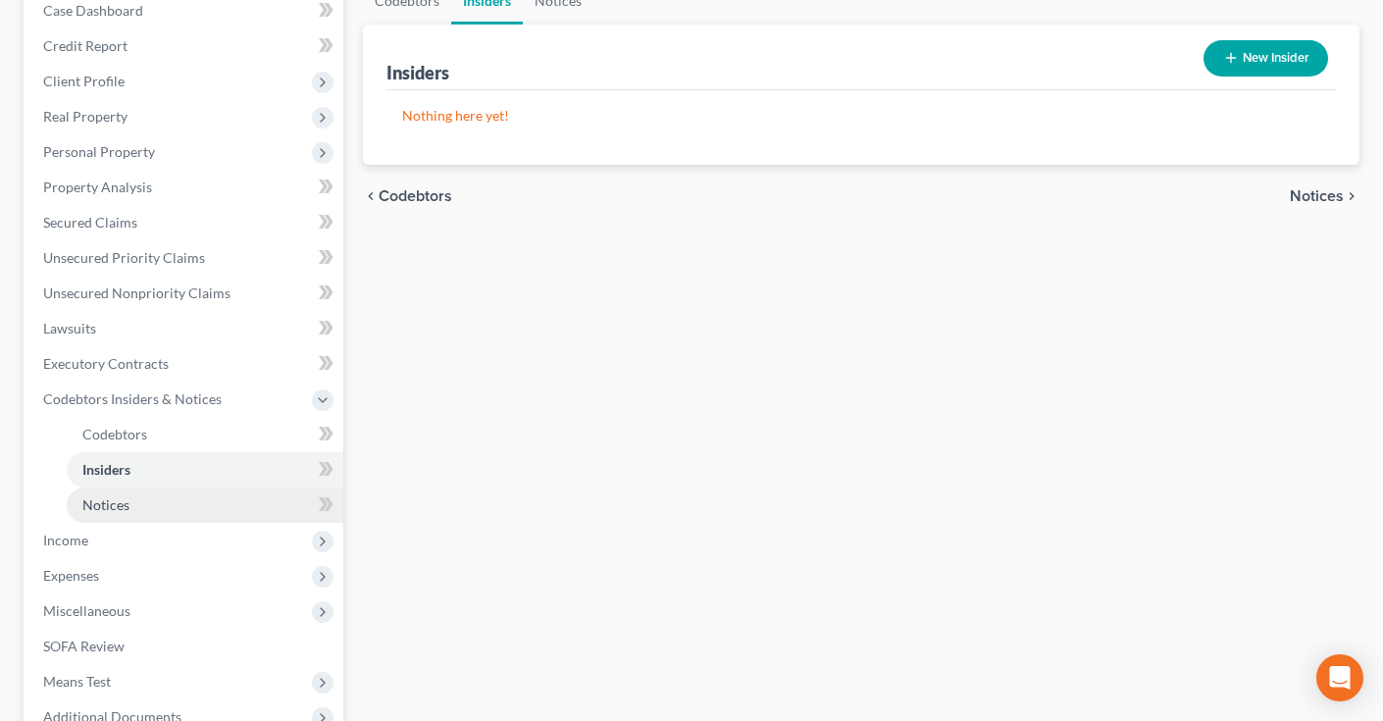
click at [125, 504] on span "Notices" at bounding box center [105, 504] width 47 height 17
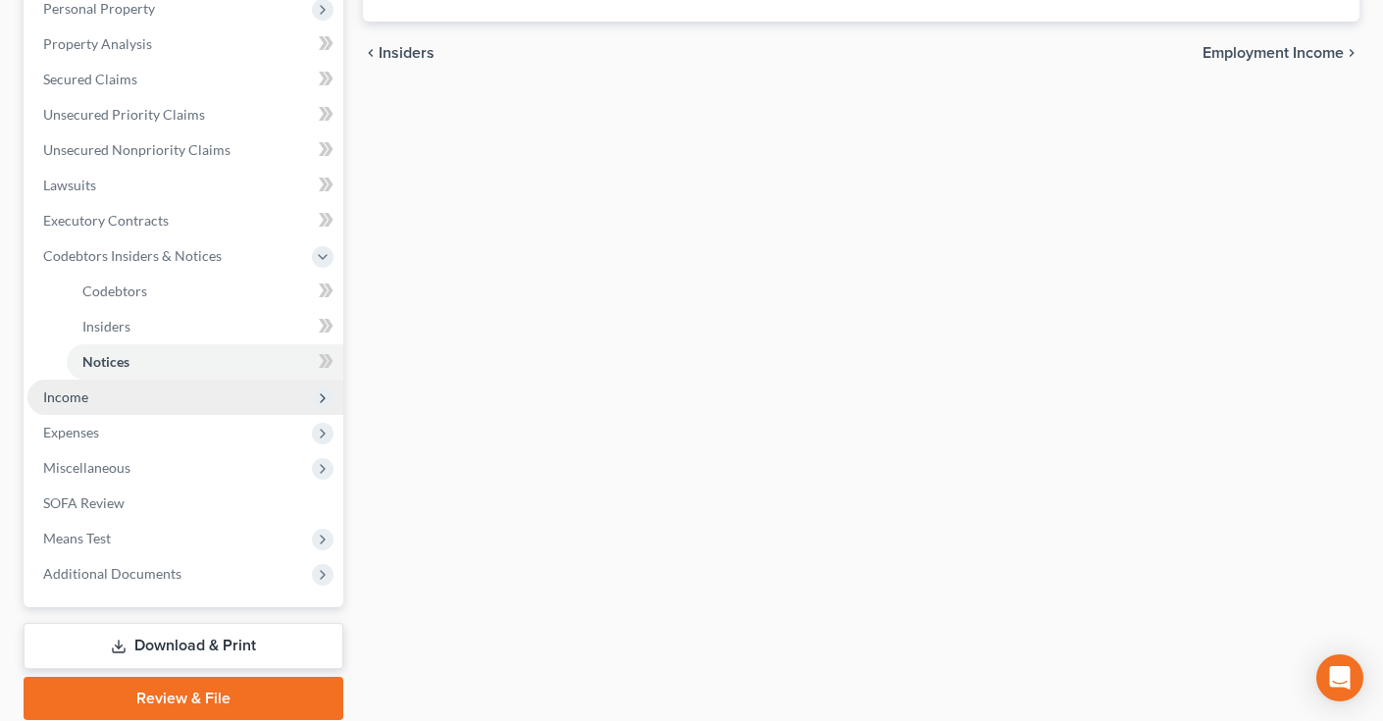
click at [83, 398] on span "Income" at bounding box center [65, 396] width 45 height 17
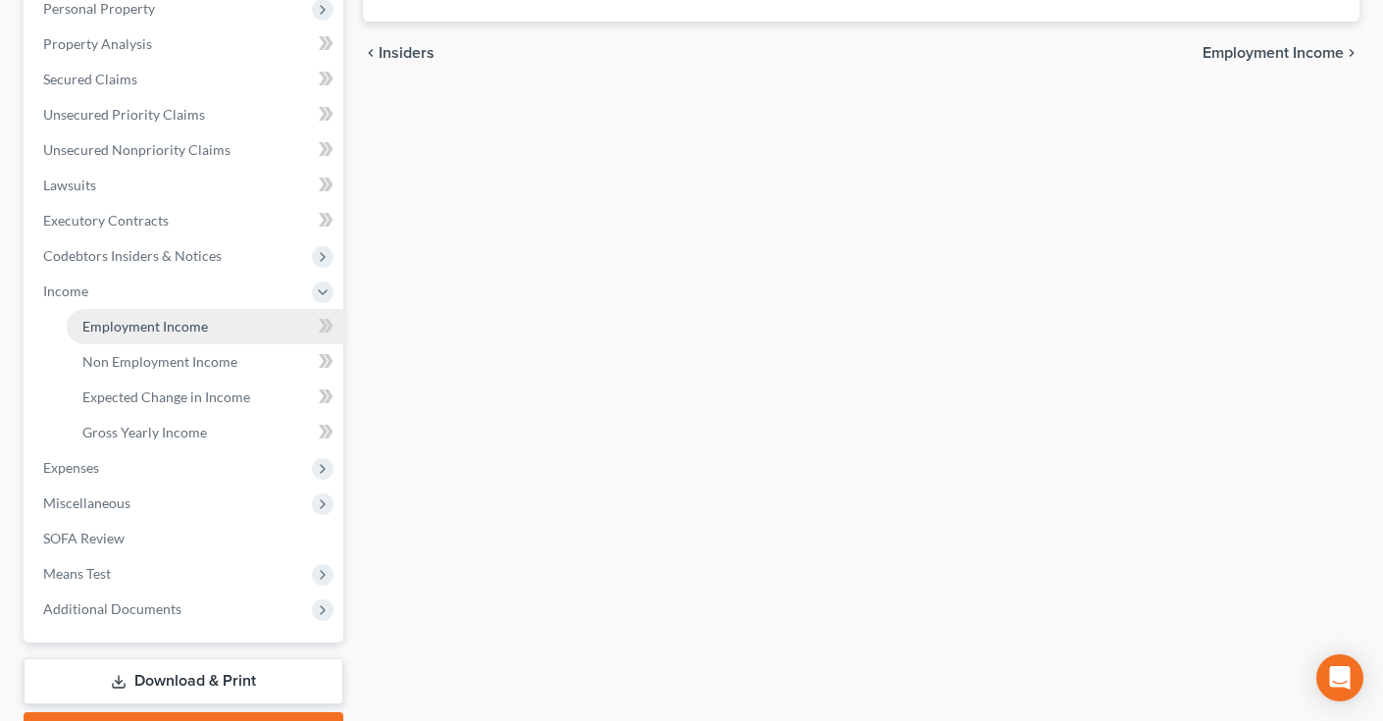
click at [173, 327] on span "Employment Income" at bounding box center [145, 326] width 126 height 17
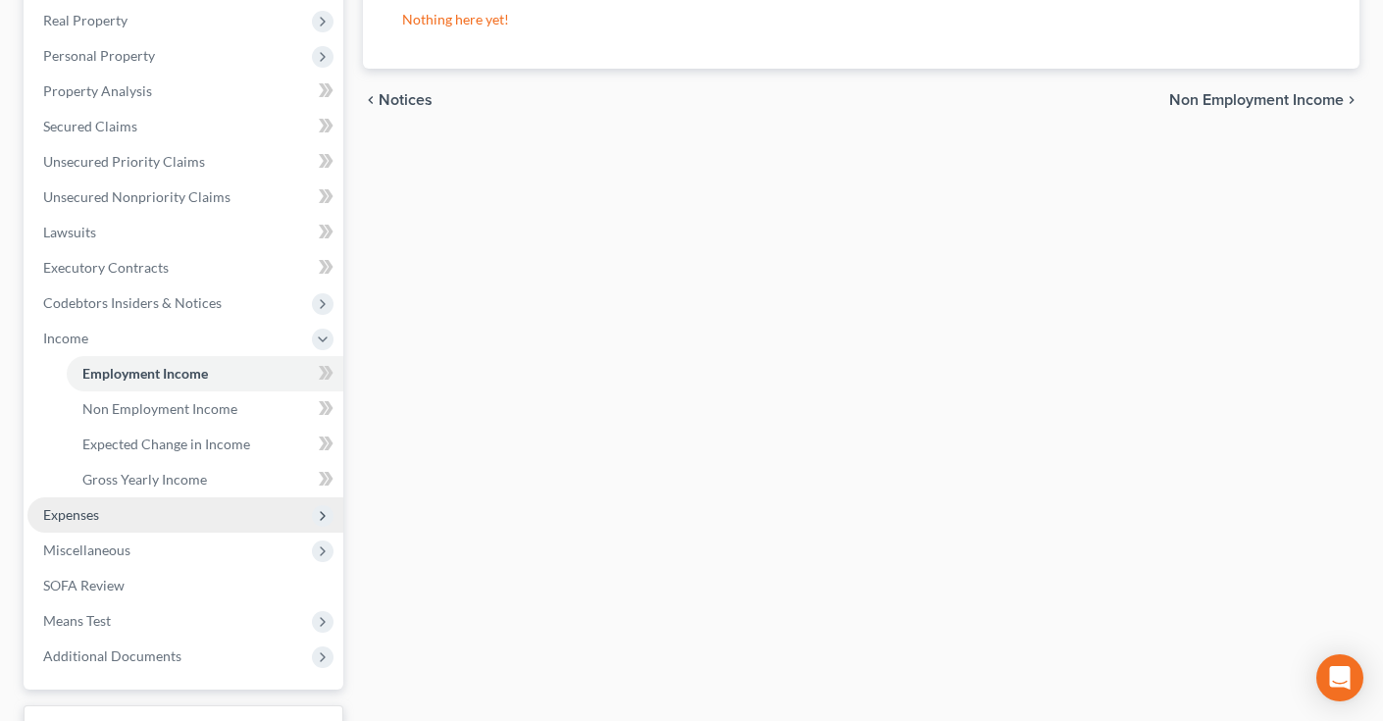
click at [84, 512] on span "Expenses" at bounding box center [71, 514] width 56 height 17
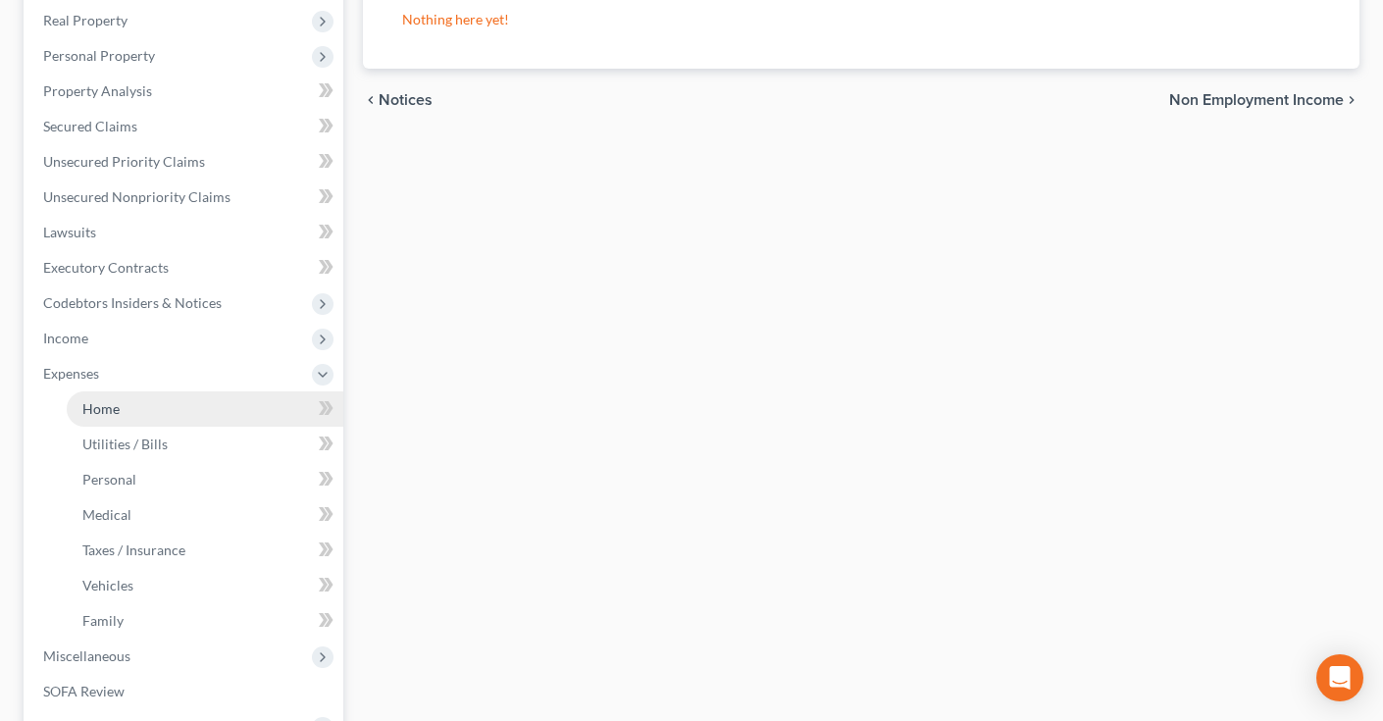
click at [134, 405] on link "Home" at bounding box center [205, 408] width 277 height 35
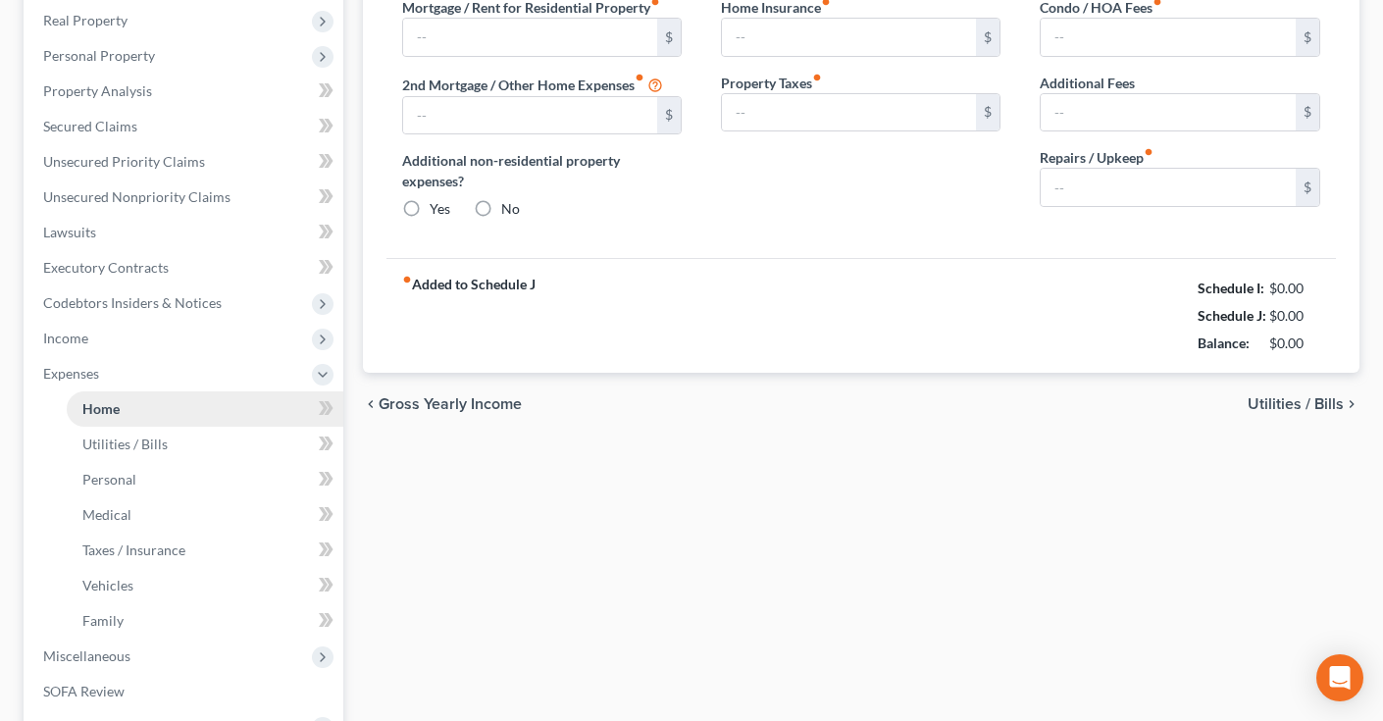
type input "0.00"
radio input "true"
type input "0.00"
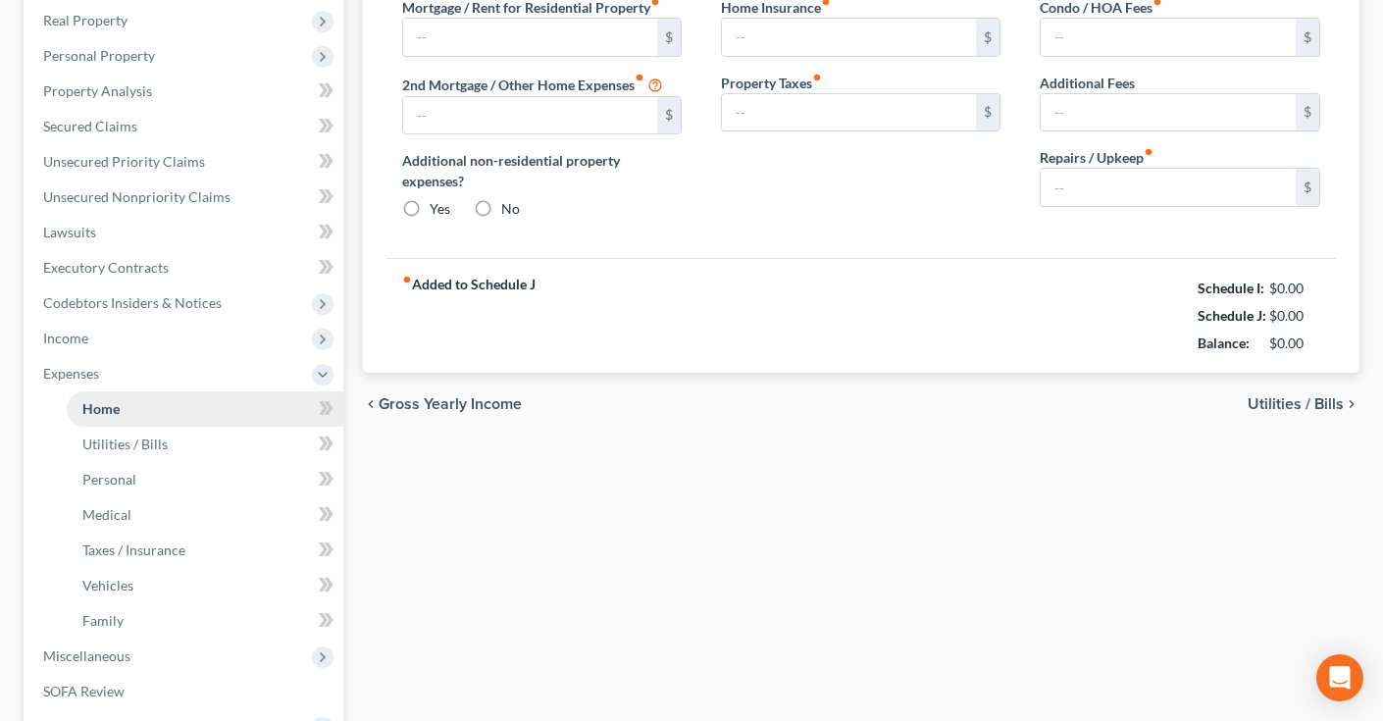
type input "0.00"
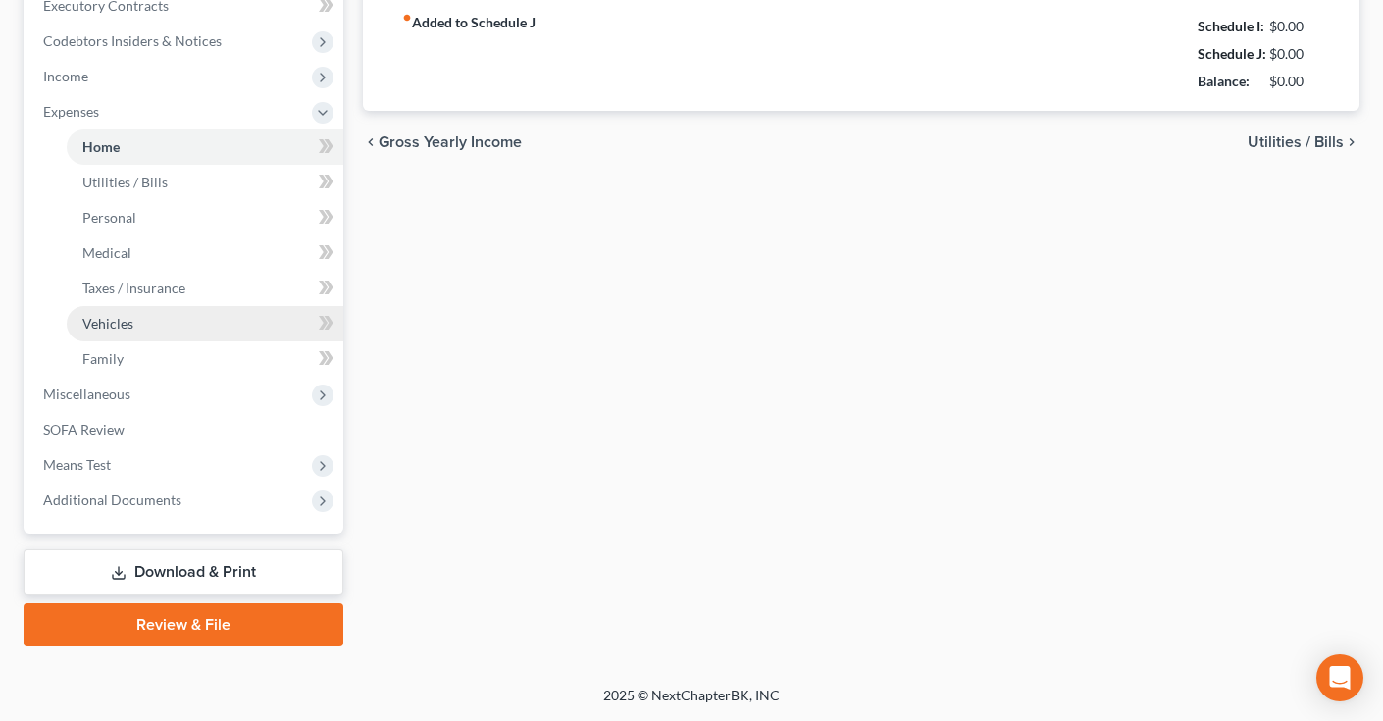
click at [111, 328] on span "Vehicles" at bounding box center [107, 323] width 51 height 17
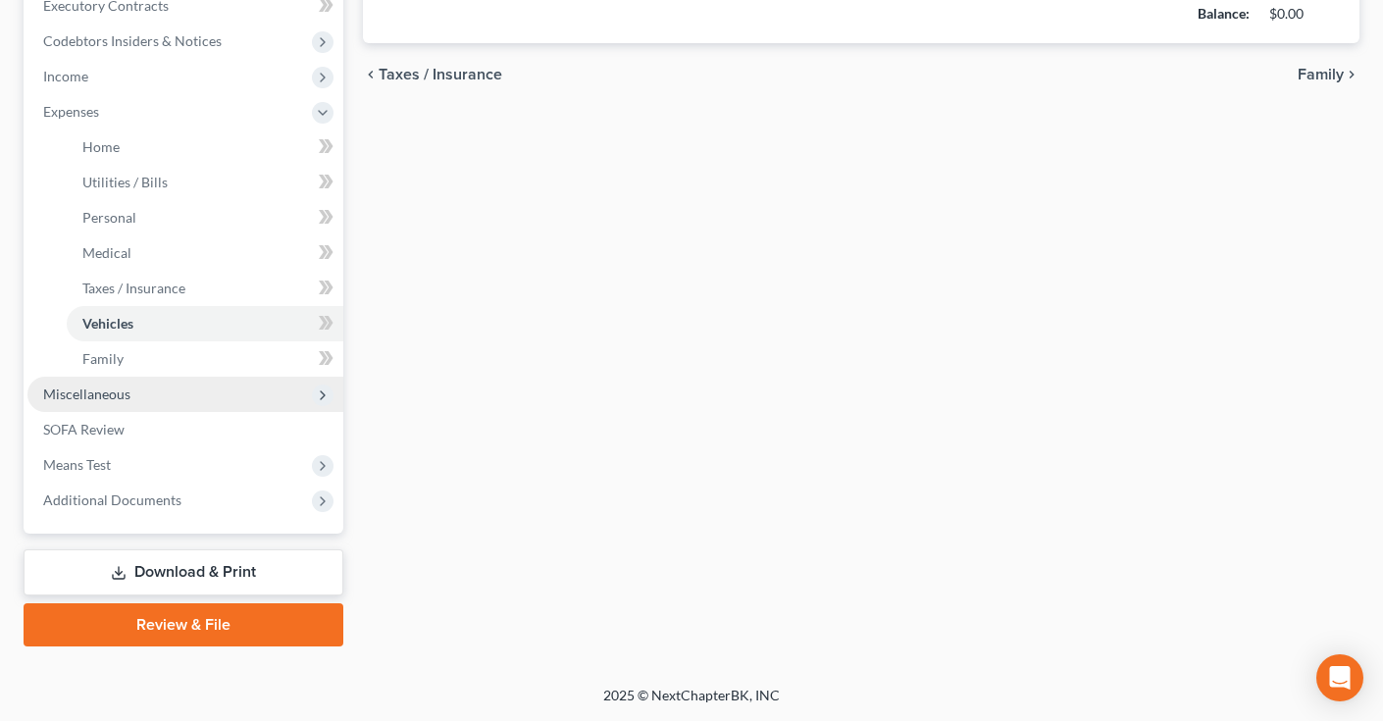
click at [109, 387] on span "Miscellaneous" at bounding box center [86, 394] width 87 height 17
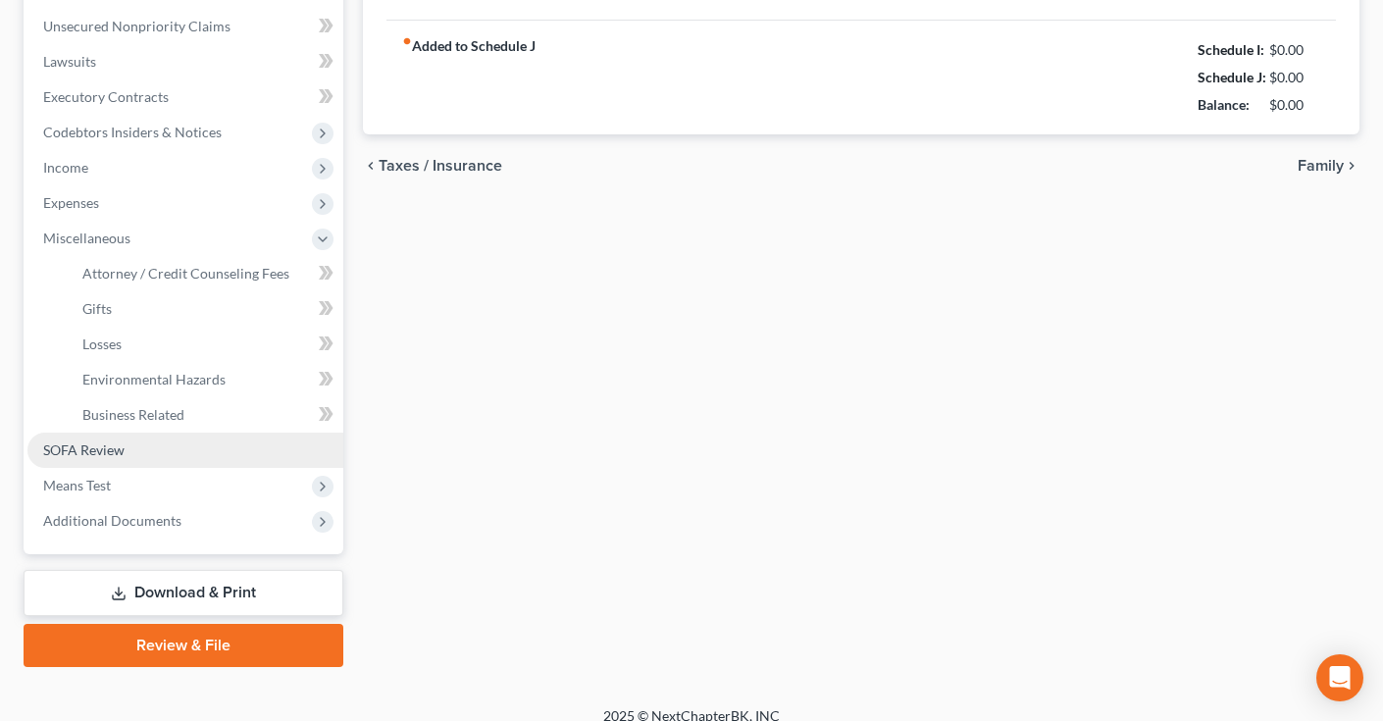
click at [112, 455] on span "SOFA Review" at bounding box center [83, 449] width 81 height 17
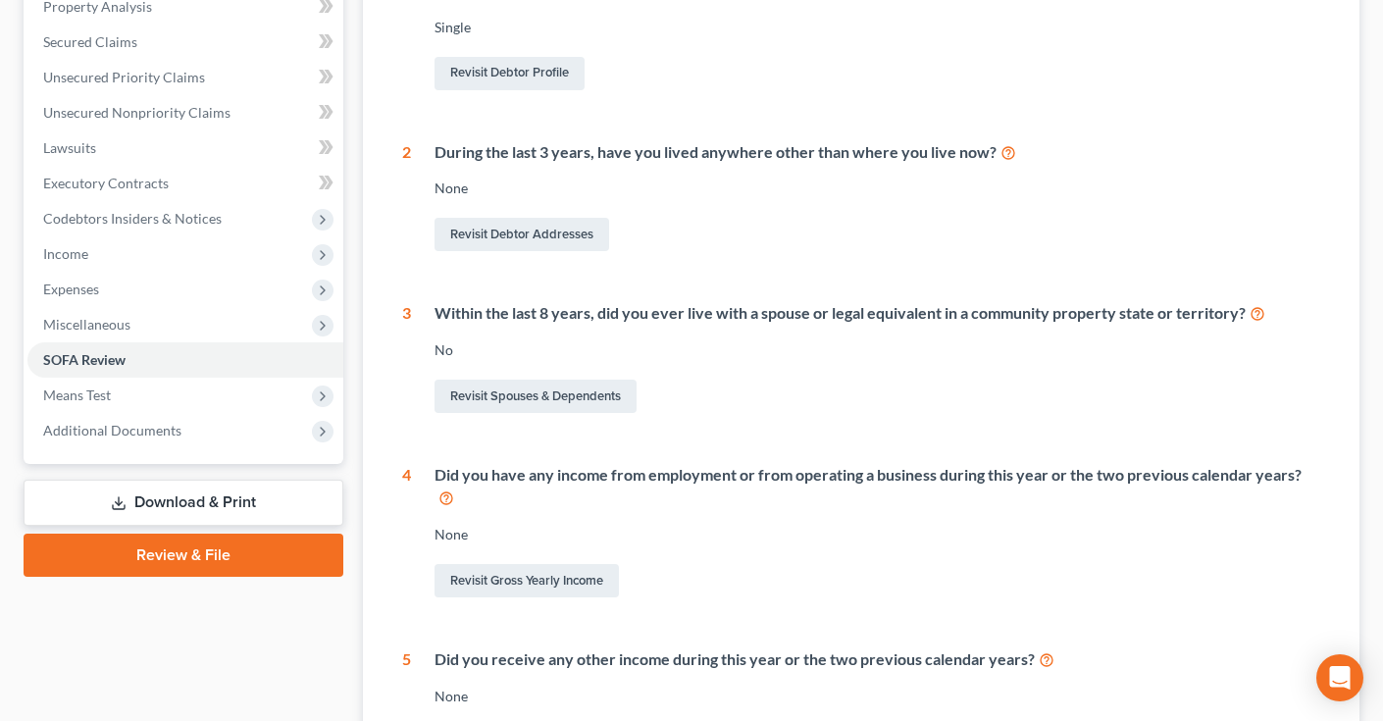
scroll to position [348, 0]
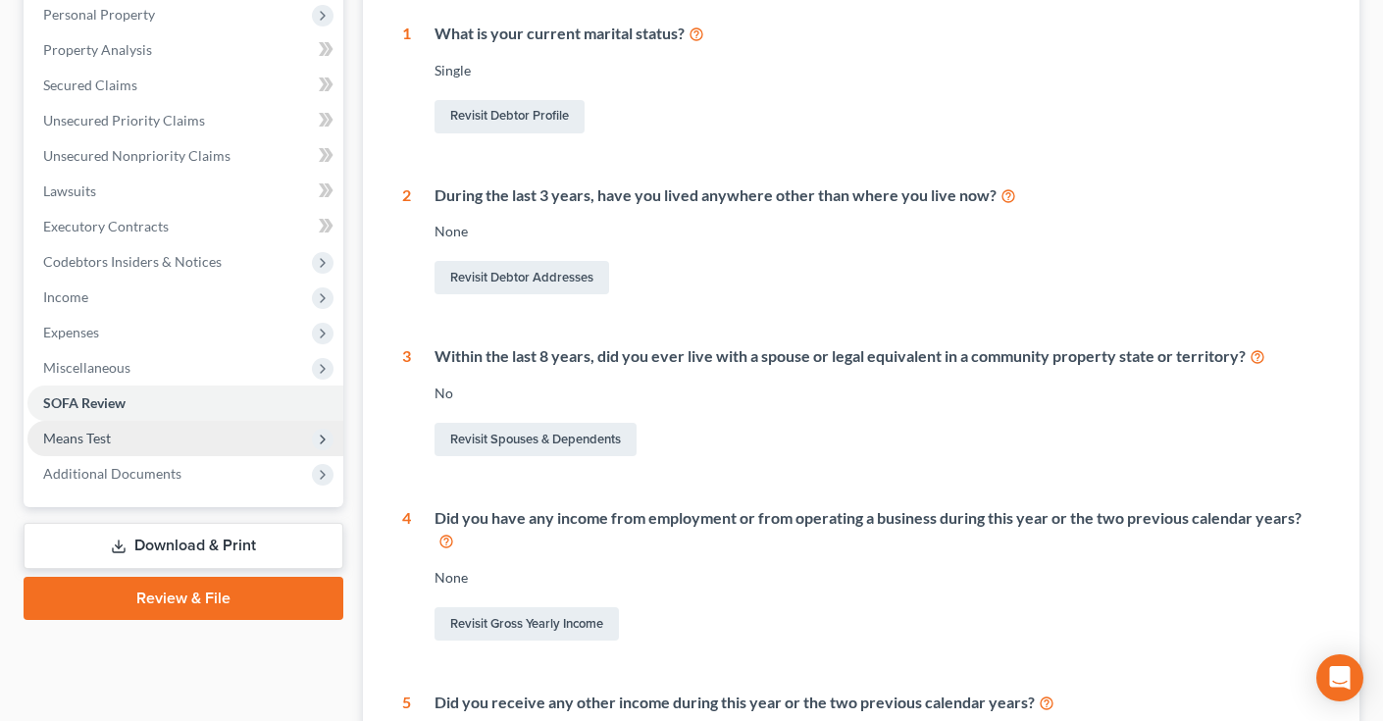
click at [92, 439] on span "Means Test" at bounding box center [77, 438] width 68 height 17
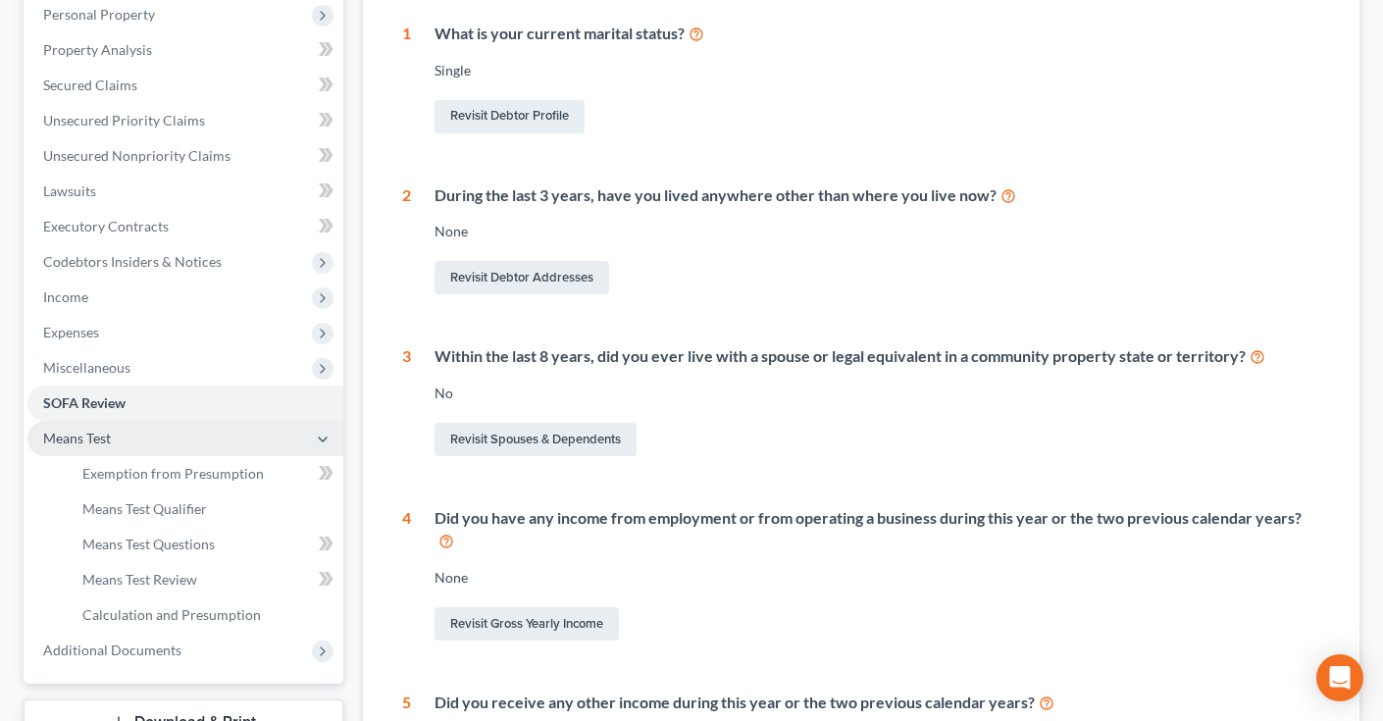
scroll to position [0, 0]
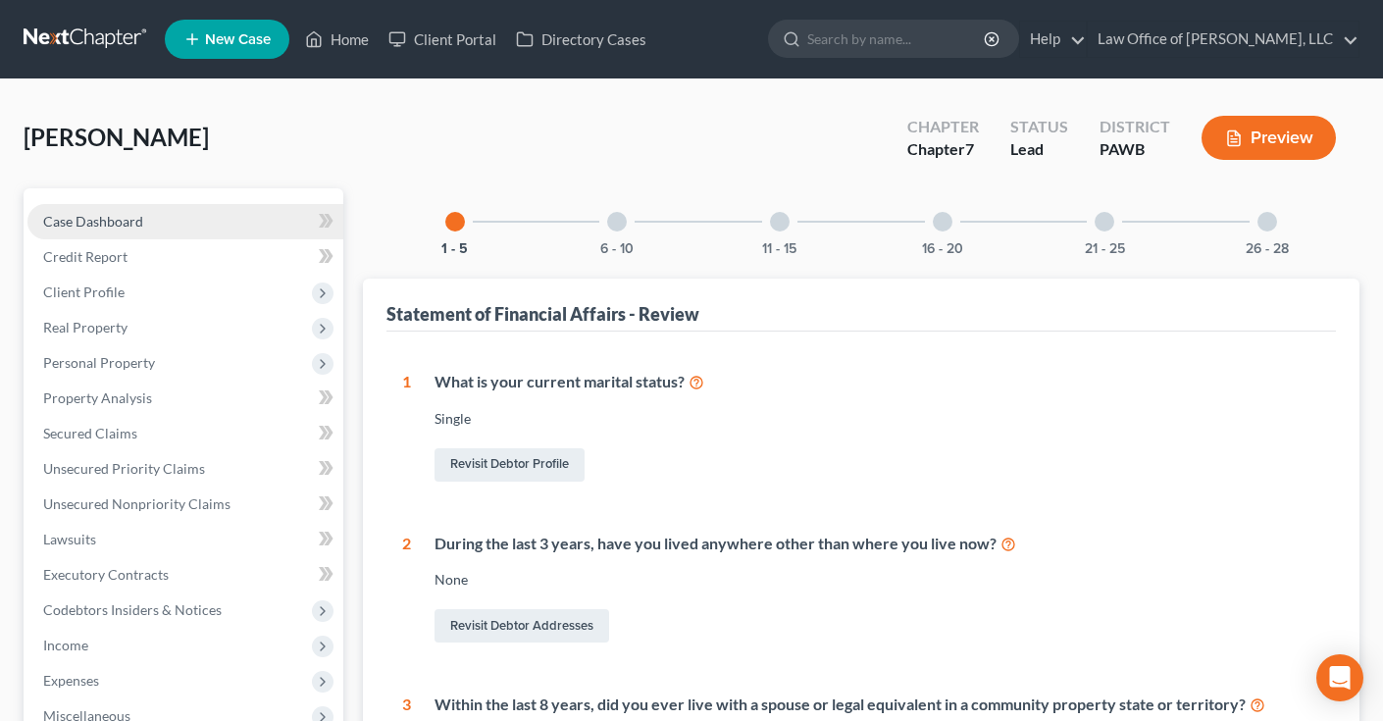
click at [113, 224] on span "Case Dashboard" at bounding box center [93, 221] width 100 height 17
